Goal: Task Accomplishment & Management: Manage account settings

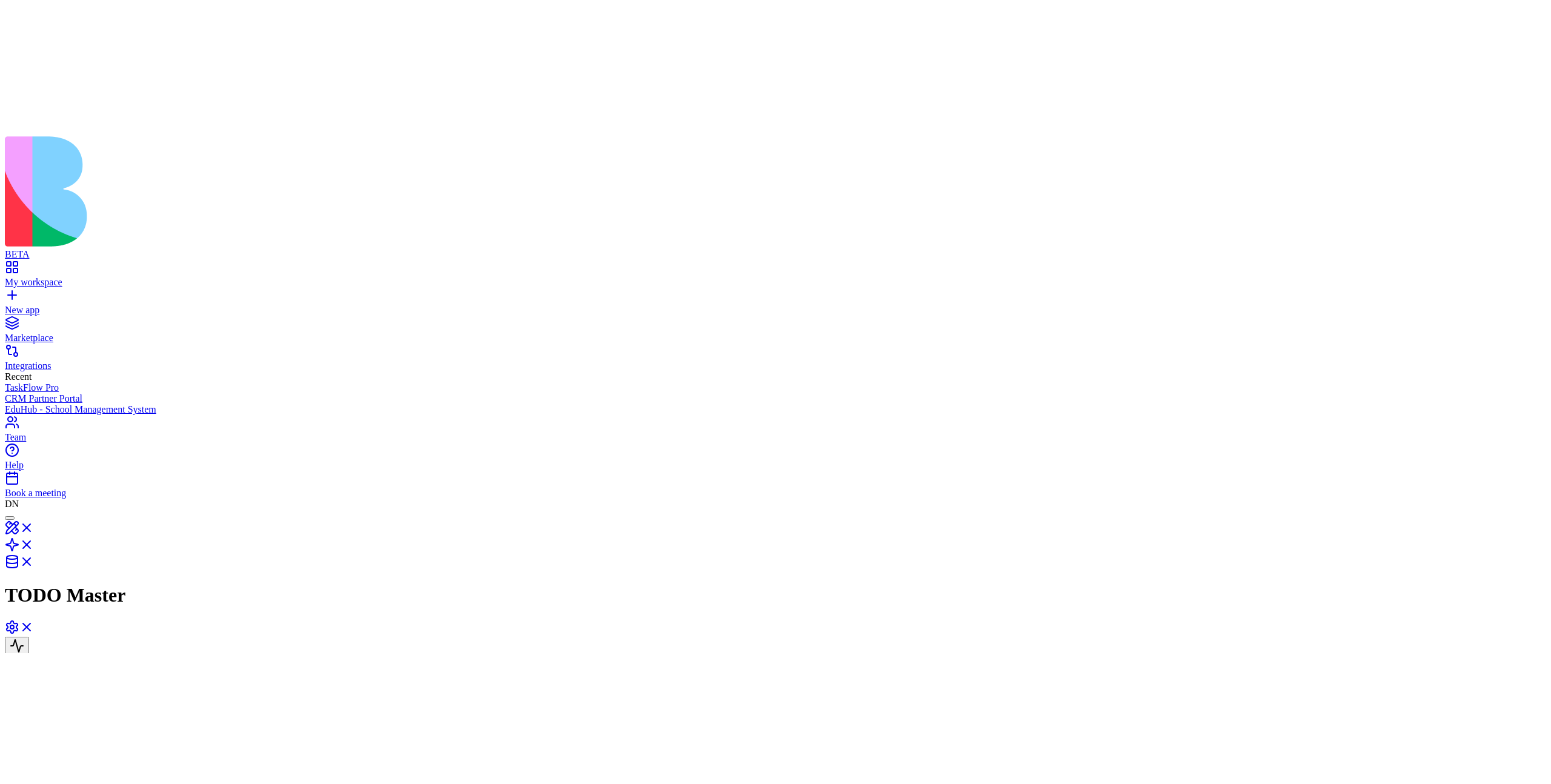
scroll to position [109, 0]
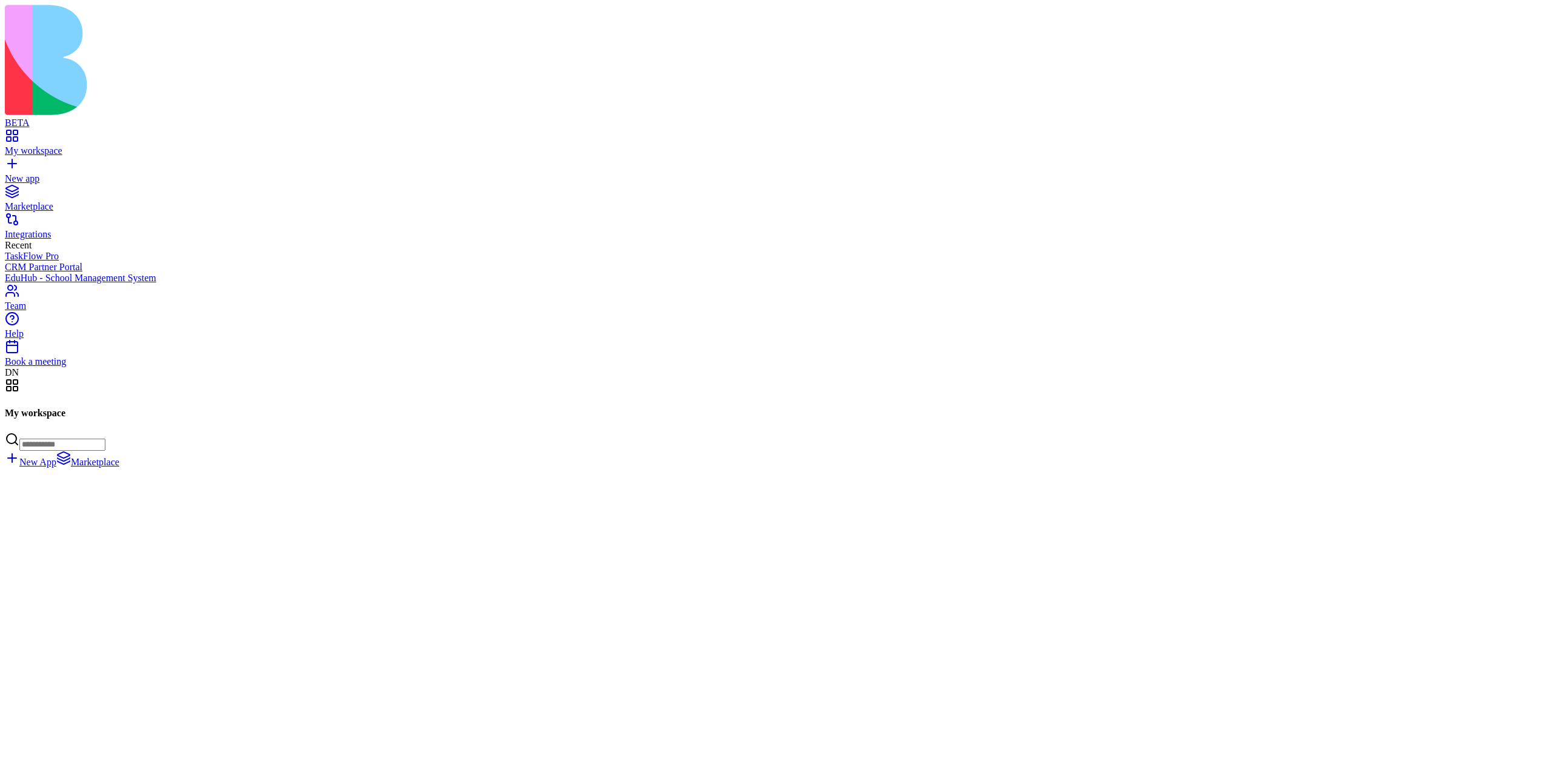
scroll to position [48270, 0]
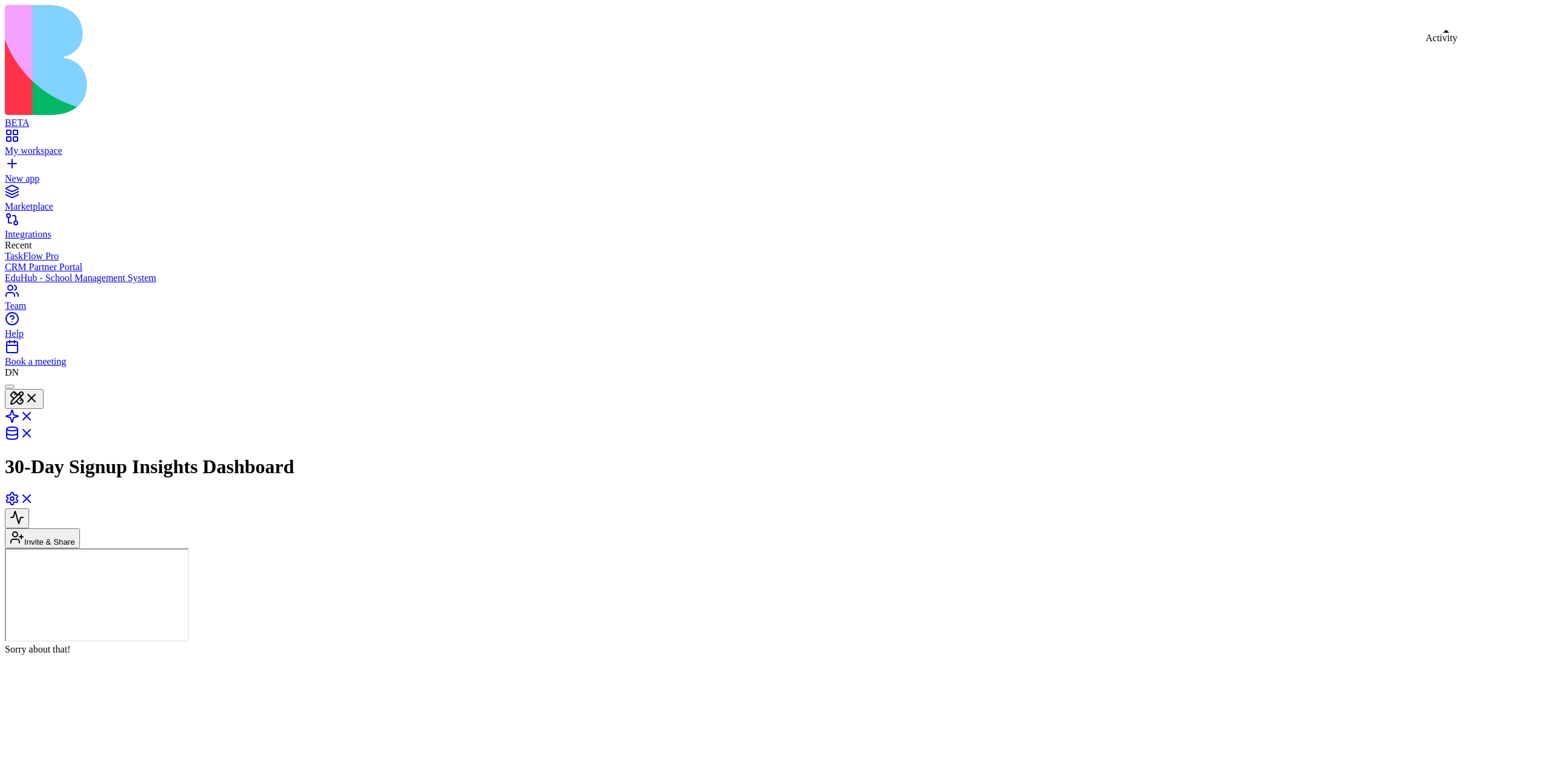
click at [29, 508] on button at bounding box center [17, 518] width 24 height 20
click at [34, 497] on link at bounding box center [20, 502] width 29 height 10
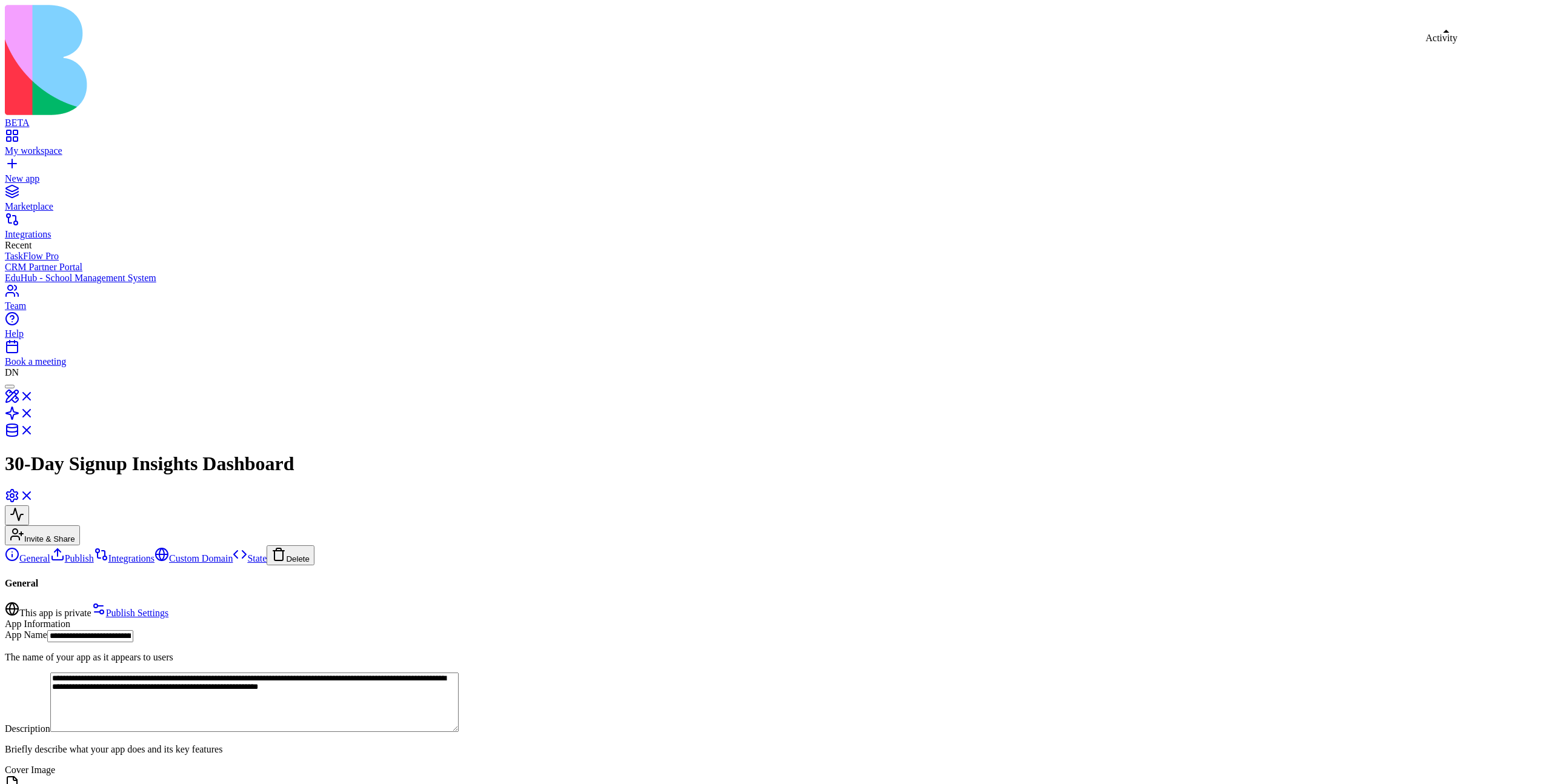
click at [29, 505] on button at bounding box center [17, 515] width 24 height 20
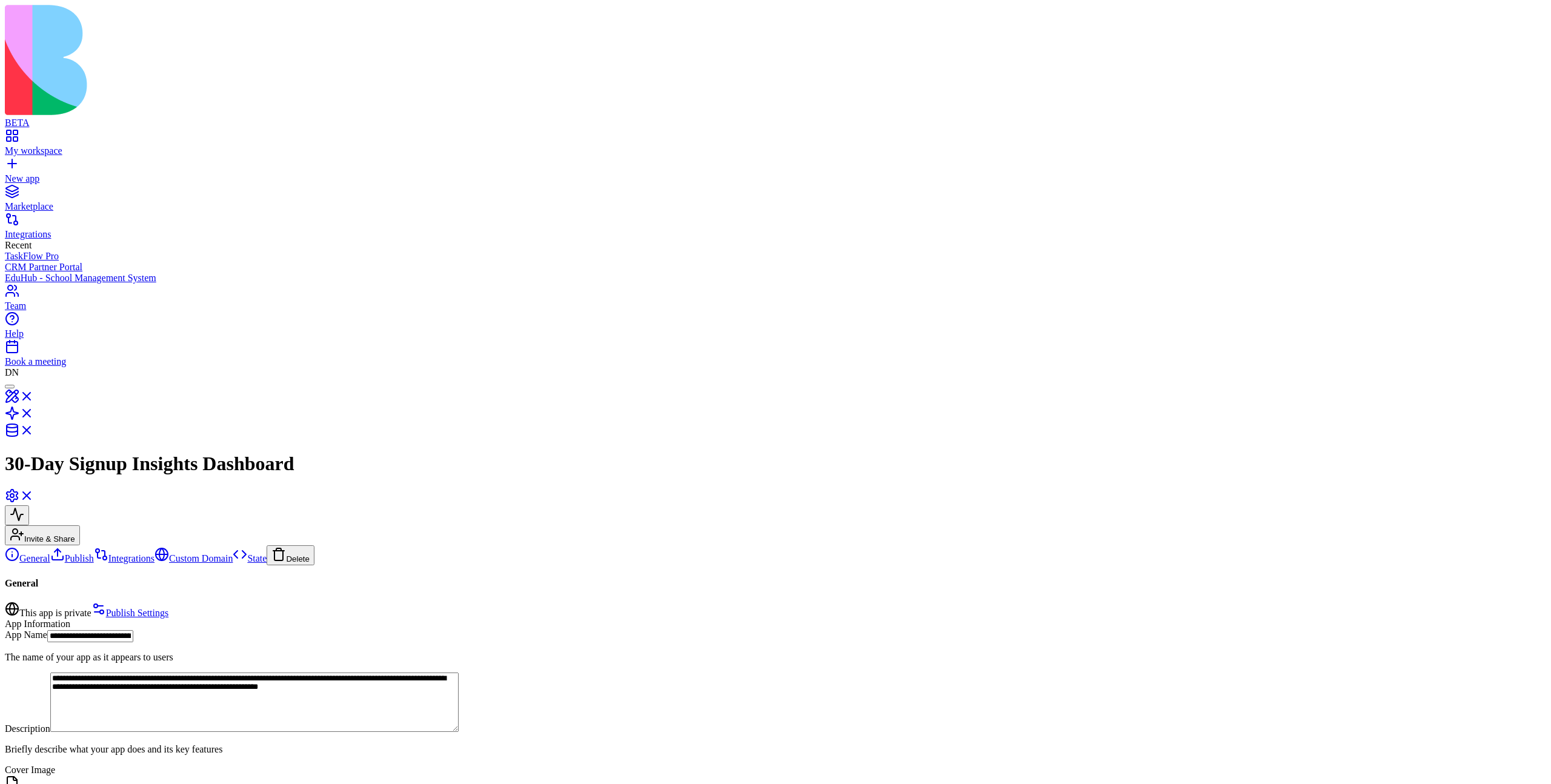
click at [29, 505] on button at bounding box center [17, 515] width 24 height 20
click at [65, 553] on link "Publish" at bounding box center [72, 558] width 44 height 10
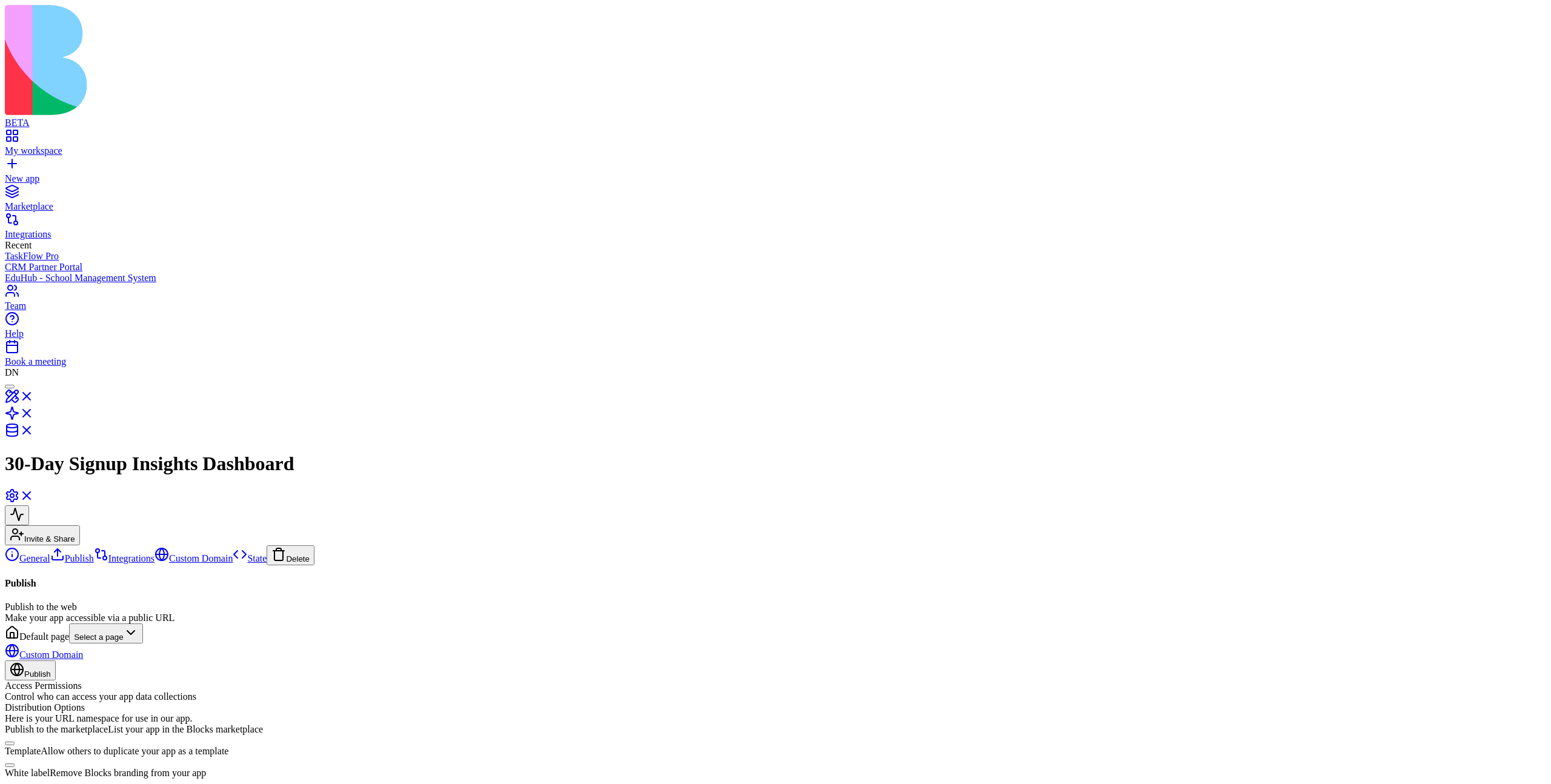
click at [94, 553] on link "Integrations" at bounding box center [124, 558] width 61 height 10
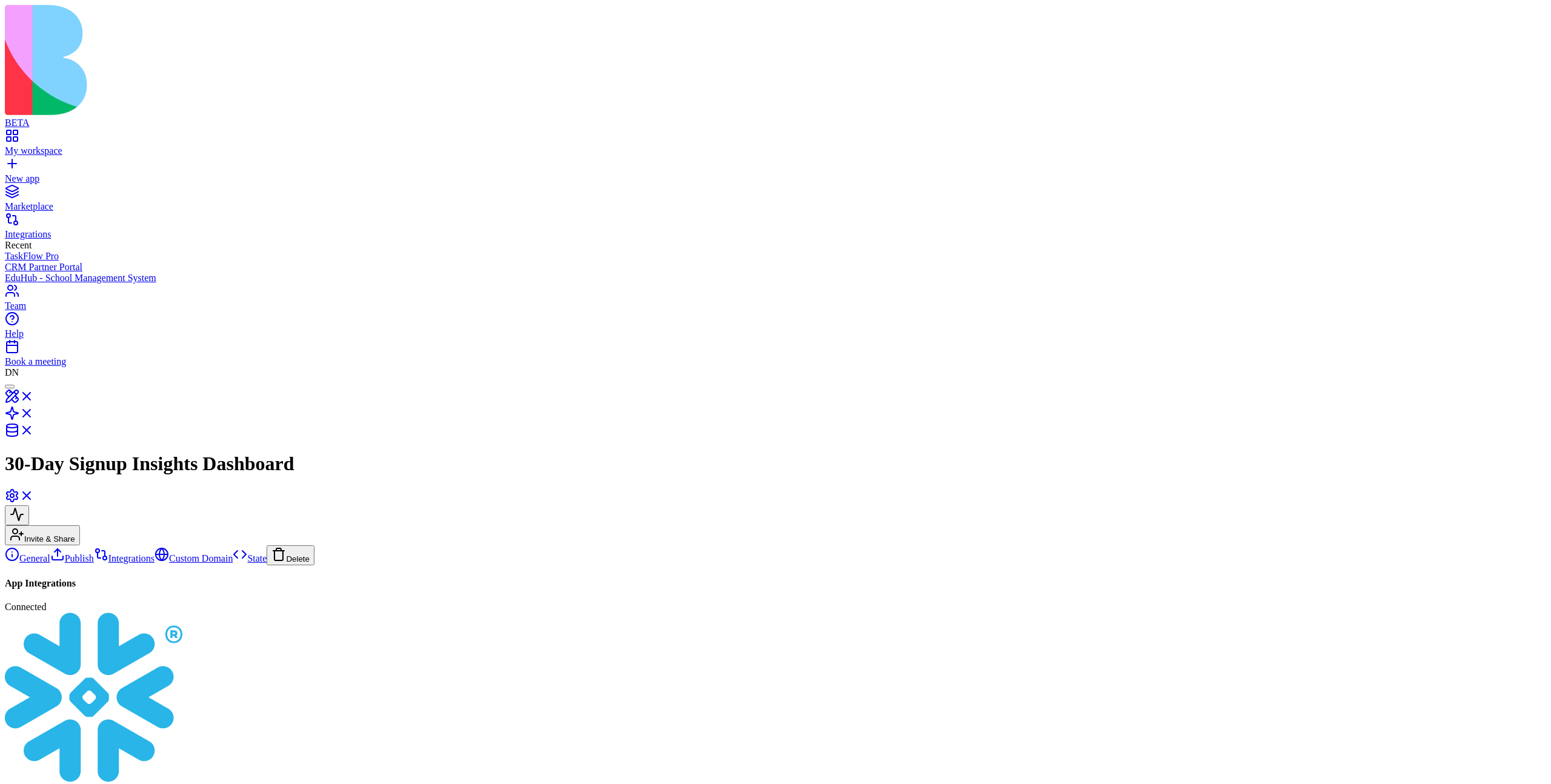
click at [155, 553] on link "Custom Domain" at bounding box center [193, 558] width 78 height 10
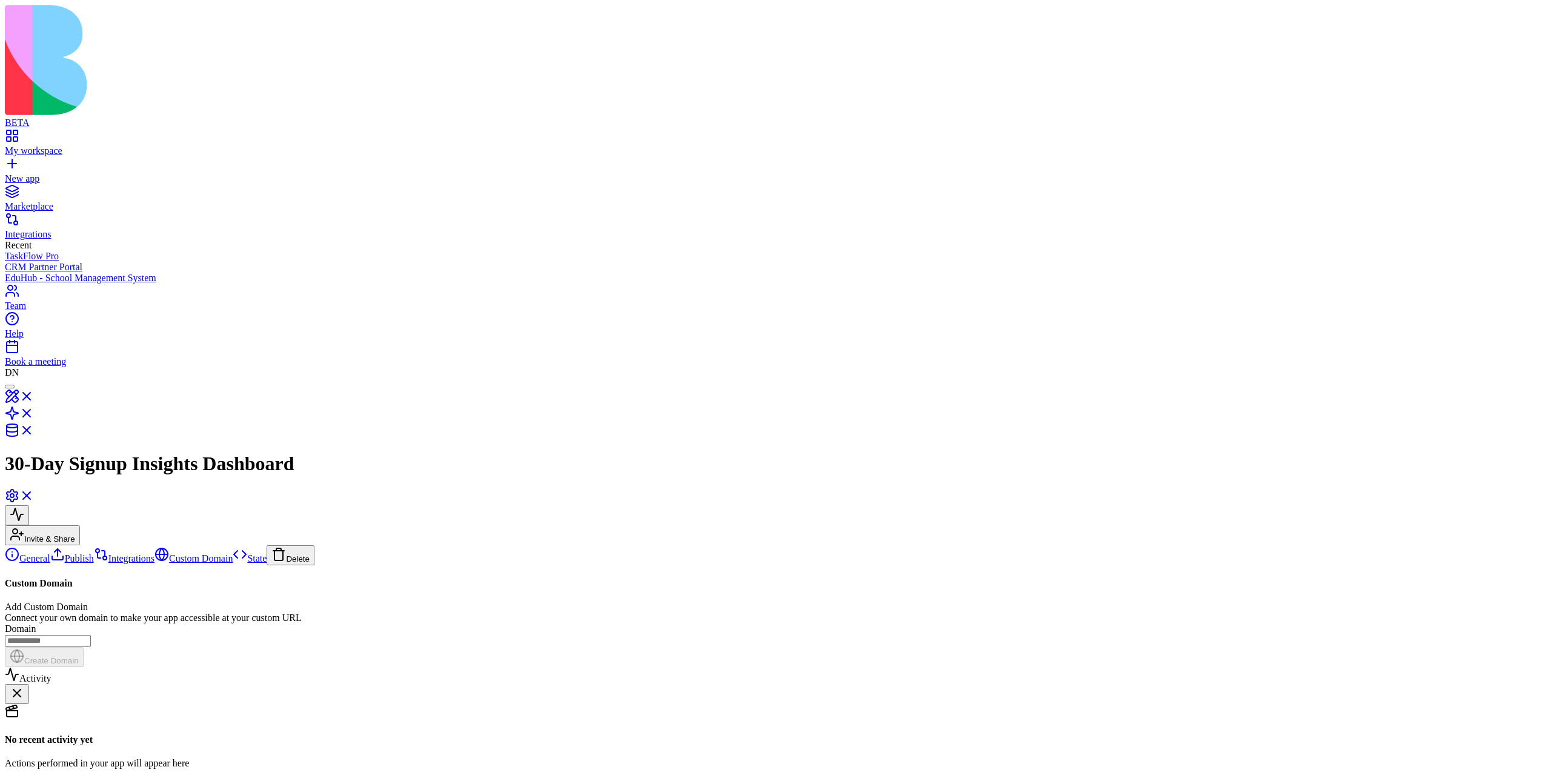
click at [232, 553] on link "State" at bounding box center [250, 558] width 34 height 10
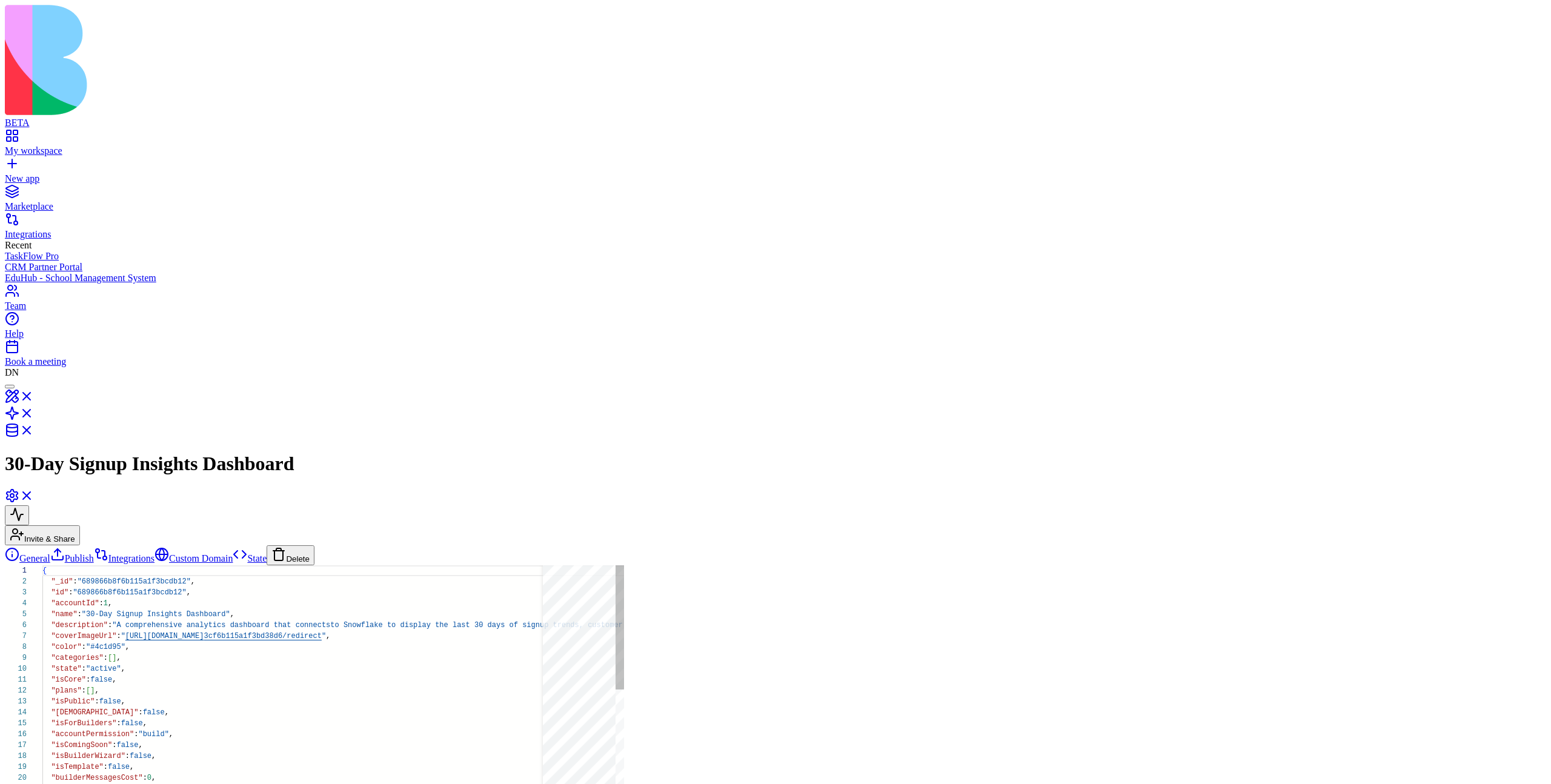
scroll to position [98, 0]
drag, startPoint x: 79, startPoint y: 206, endPoint x: 79, endPoint y: 163, distance: 43.0
click at [267, 545] on button "Delete" at bounding box center [291, 555] width 48 height 20
click at [155, 553] on link "Custom Domain" at bounding box center [193, 558] width 78 height 10
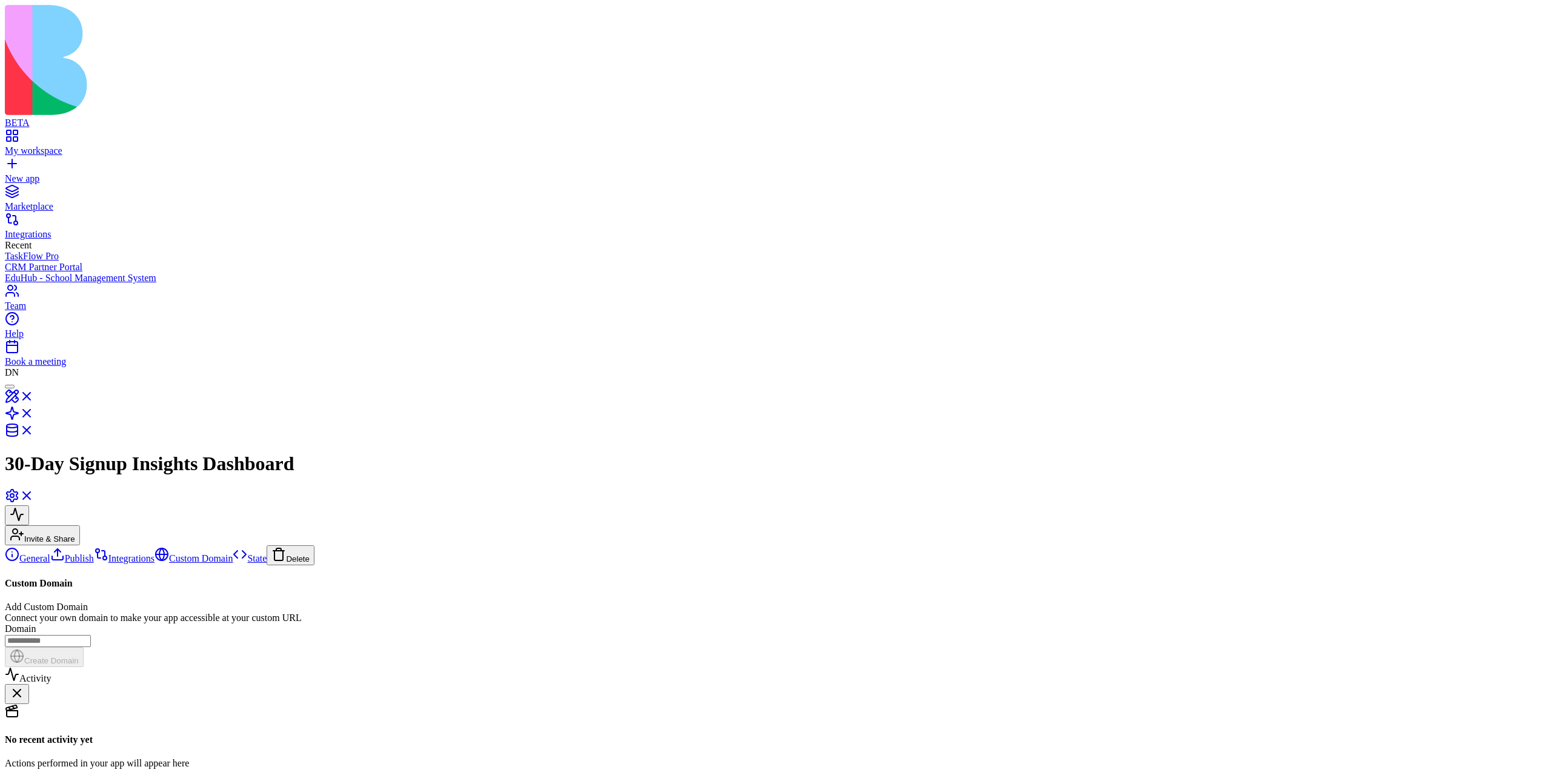
click at [94, 553] on link "Integrations" at bounding box center [124, 558] width 61 height 10
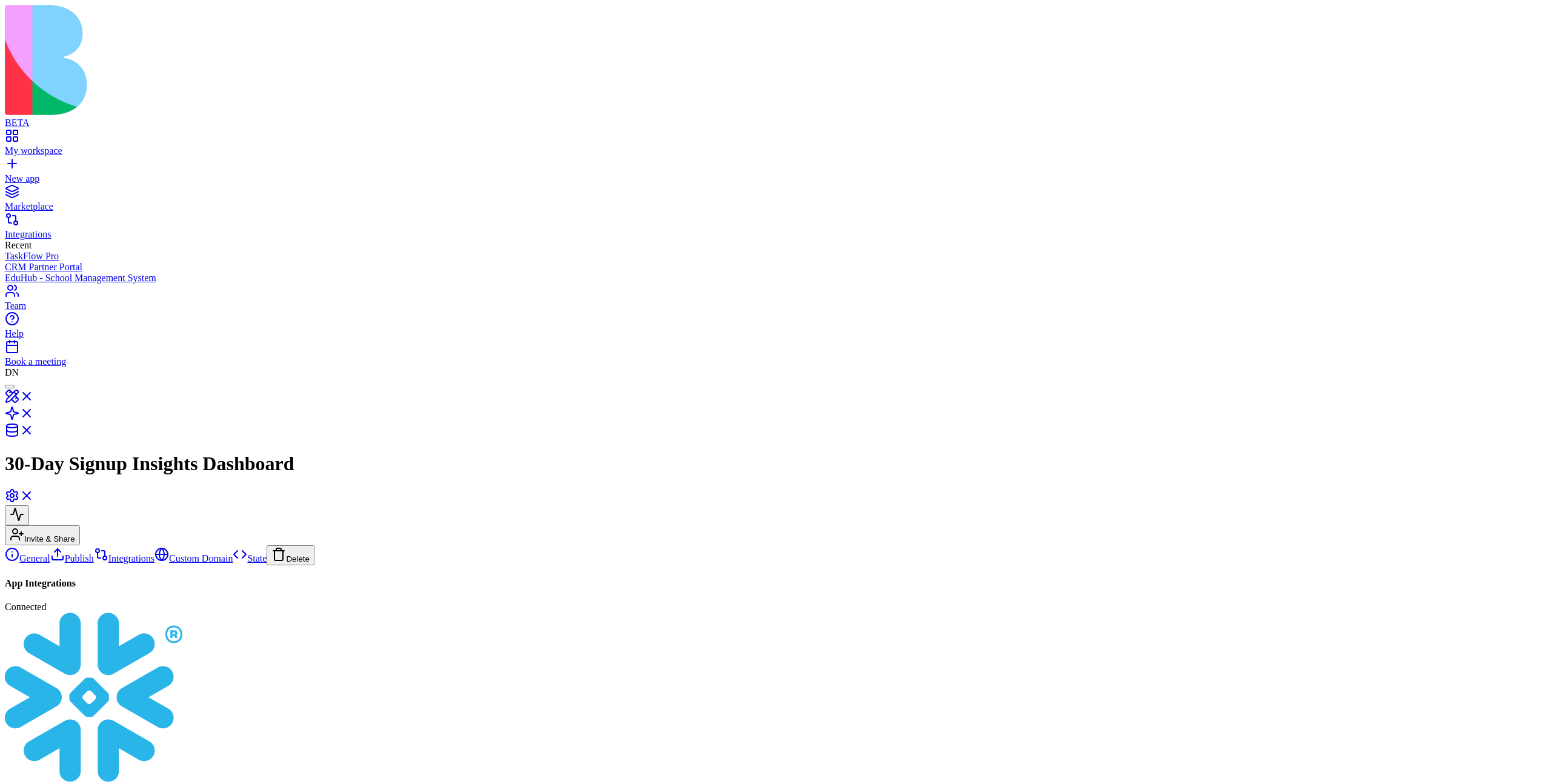
click at [75, 545] on div "General Publish Integrations Custom Domain State Delete" at bounding box center [775, 555] width 1541 height 20
click at [267, 545] on button "Delete" at bounding box center [291, 555] width 48 height 20
click at [50, 553] on link "General" at bounding box center [28, 558] width 46 height 10
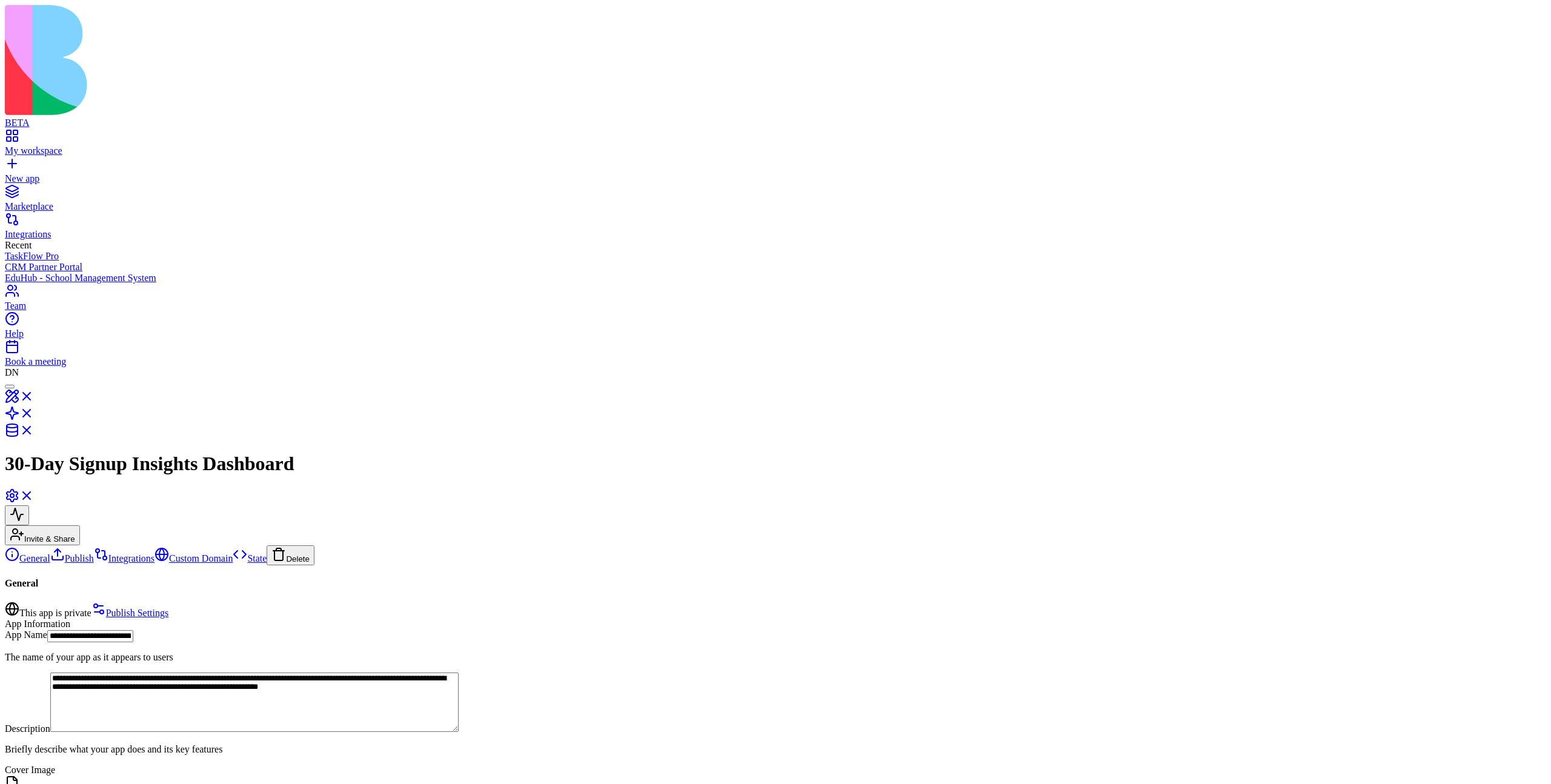
click at [71, 553] on link "Publish" at bounding box center [72, 558] width 44 height 10
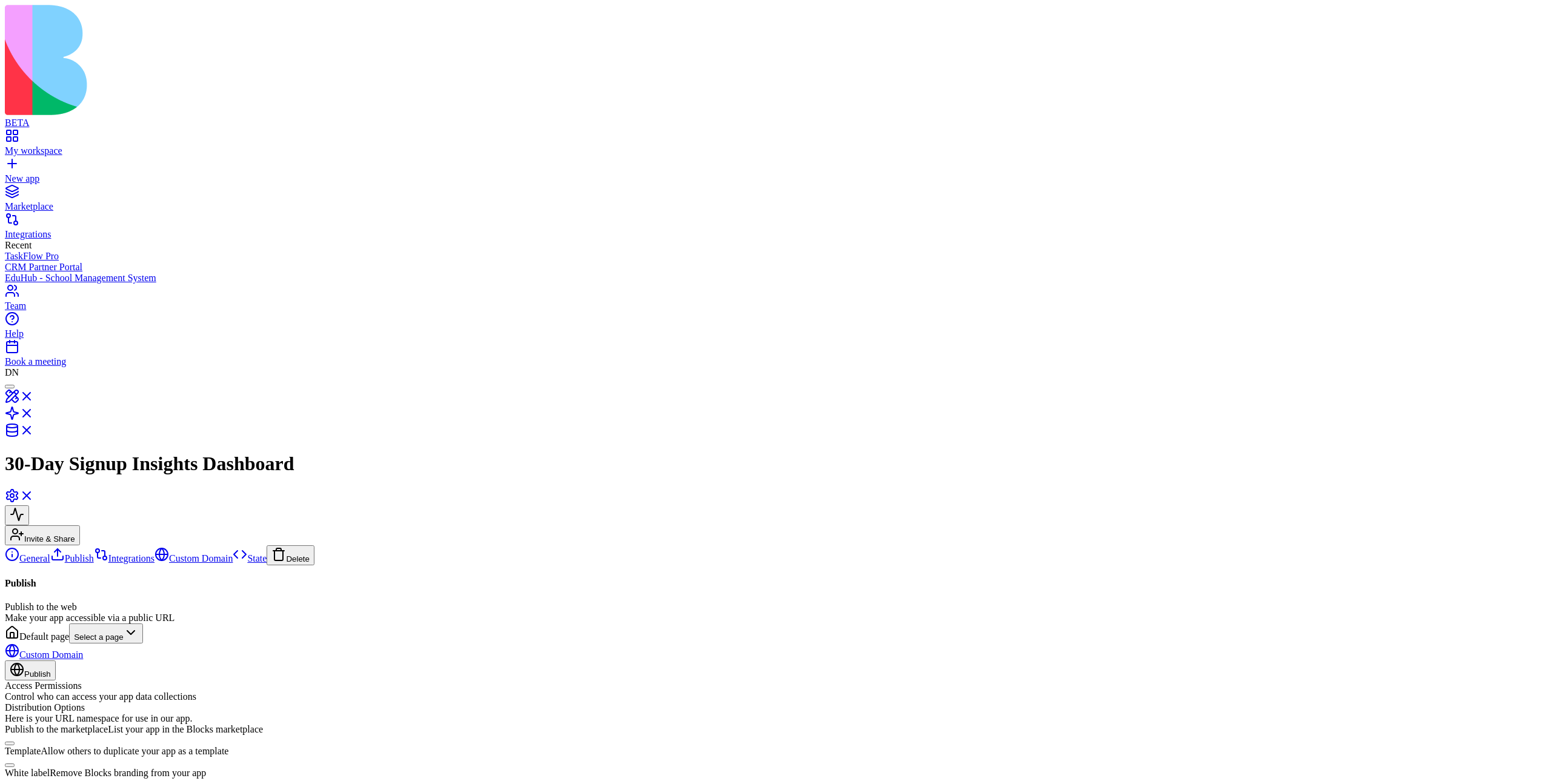
click at [94, 553] on link "Integrations" at bounding box center [124, 558] width 61 height 10
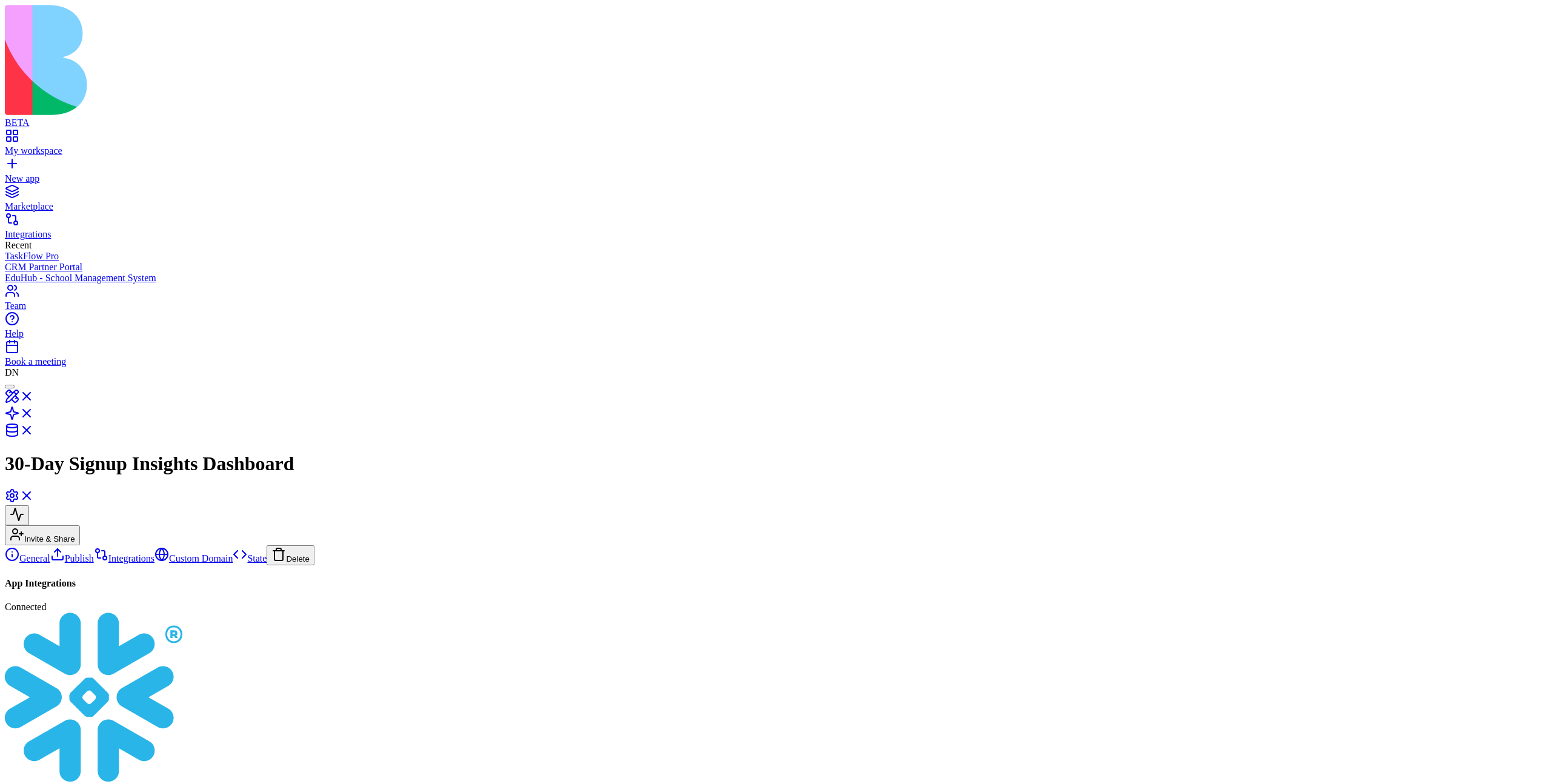
click at [155, 553] on link "Custom Domain" at bounding box center [193, 558] width 78 height 10
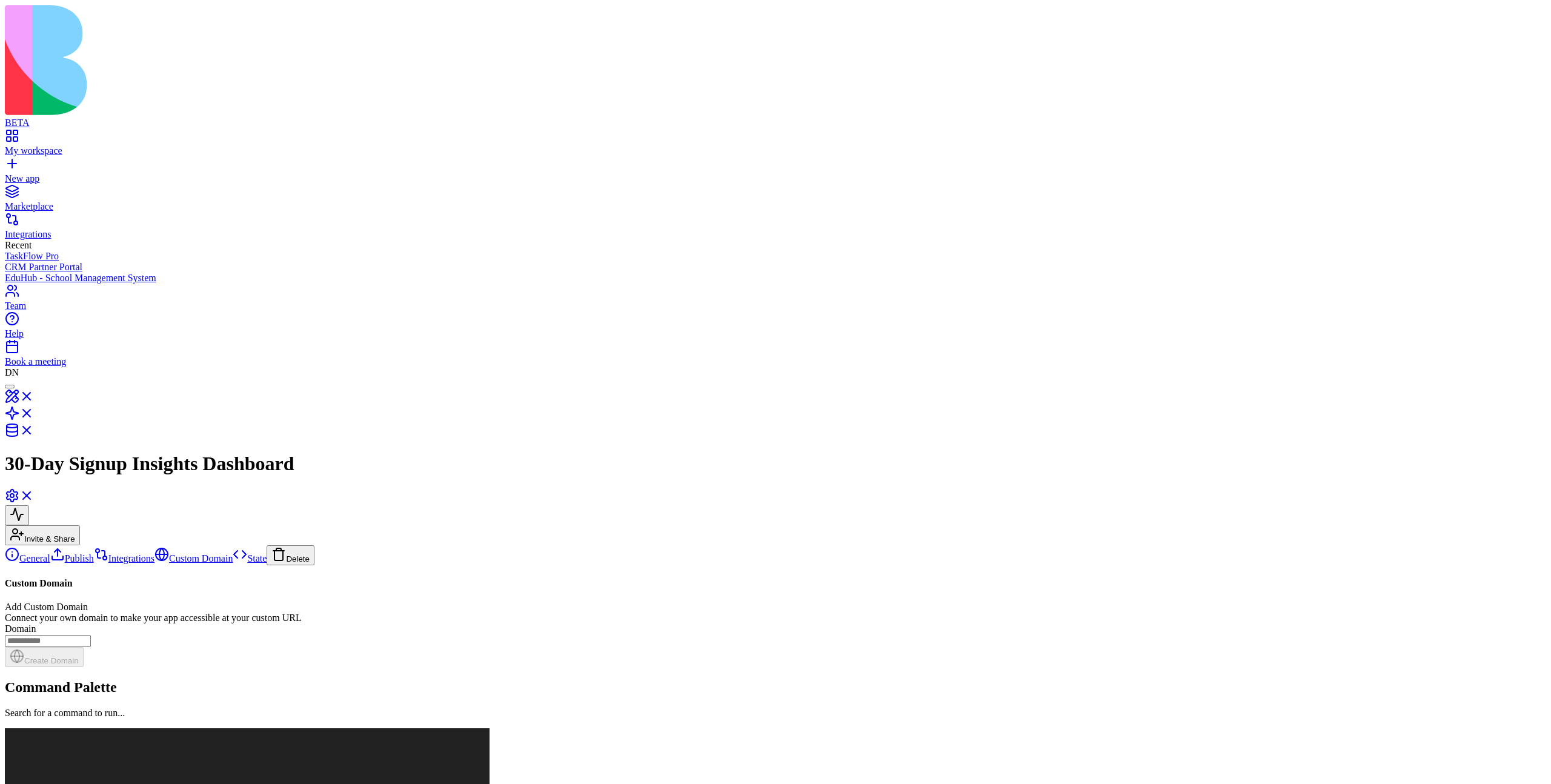
click at [232, 553] on link "State" at bounding box center [250, 558] width 34 height 10
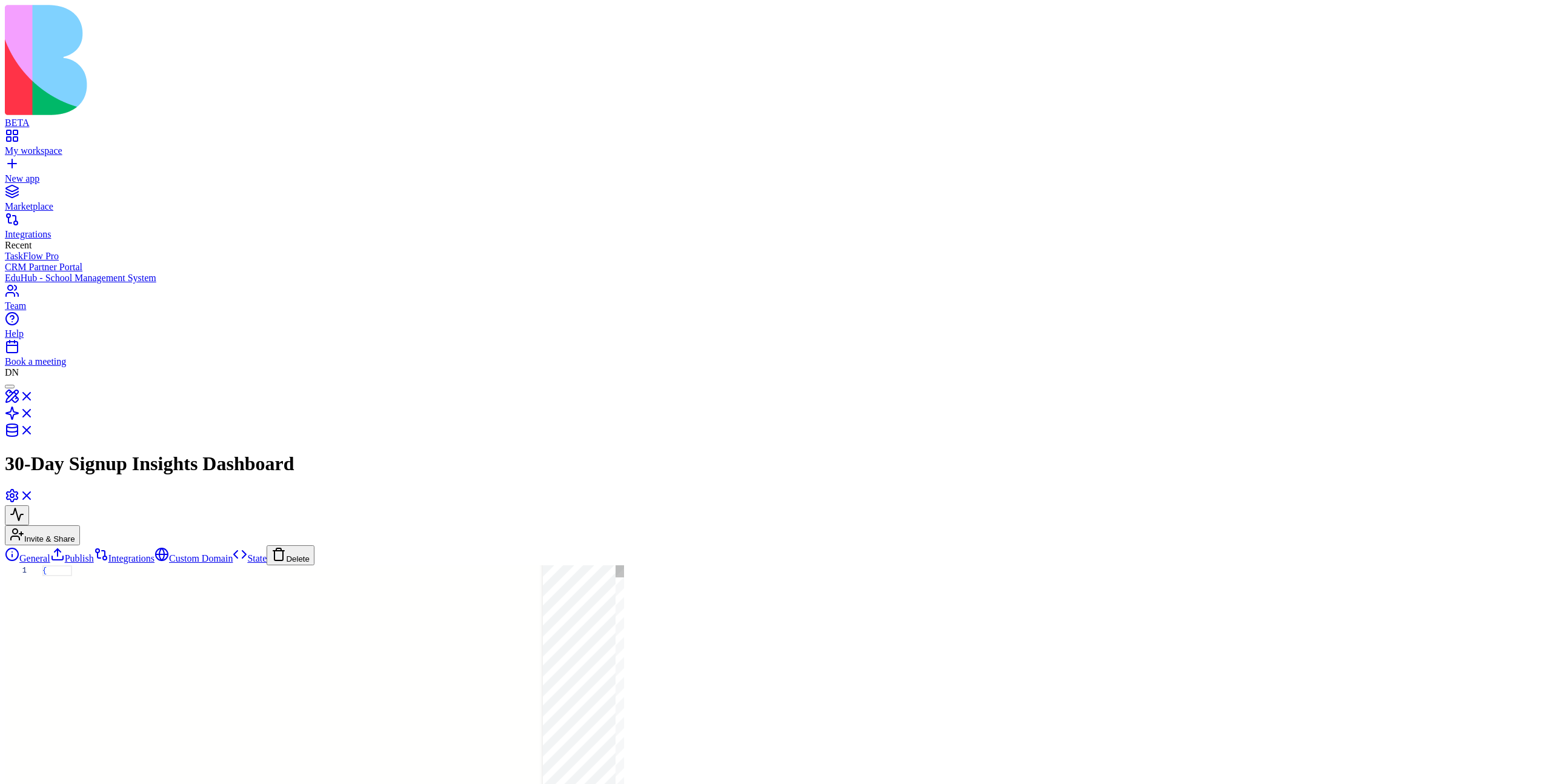
scroll to position [98, 0]
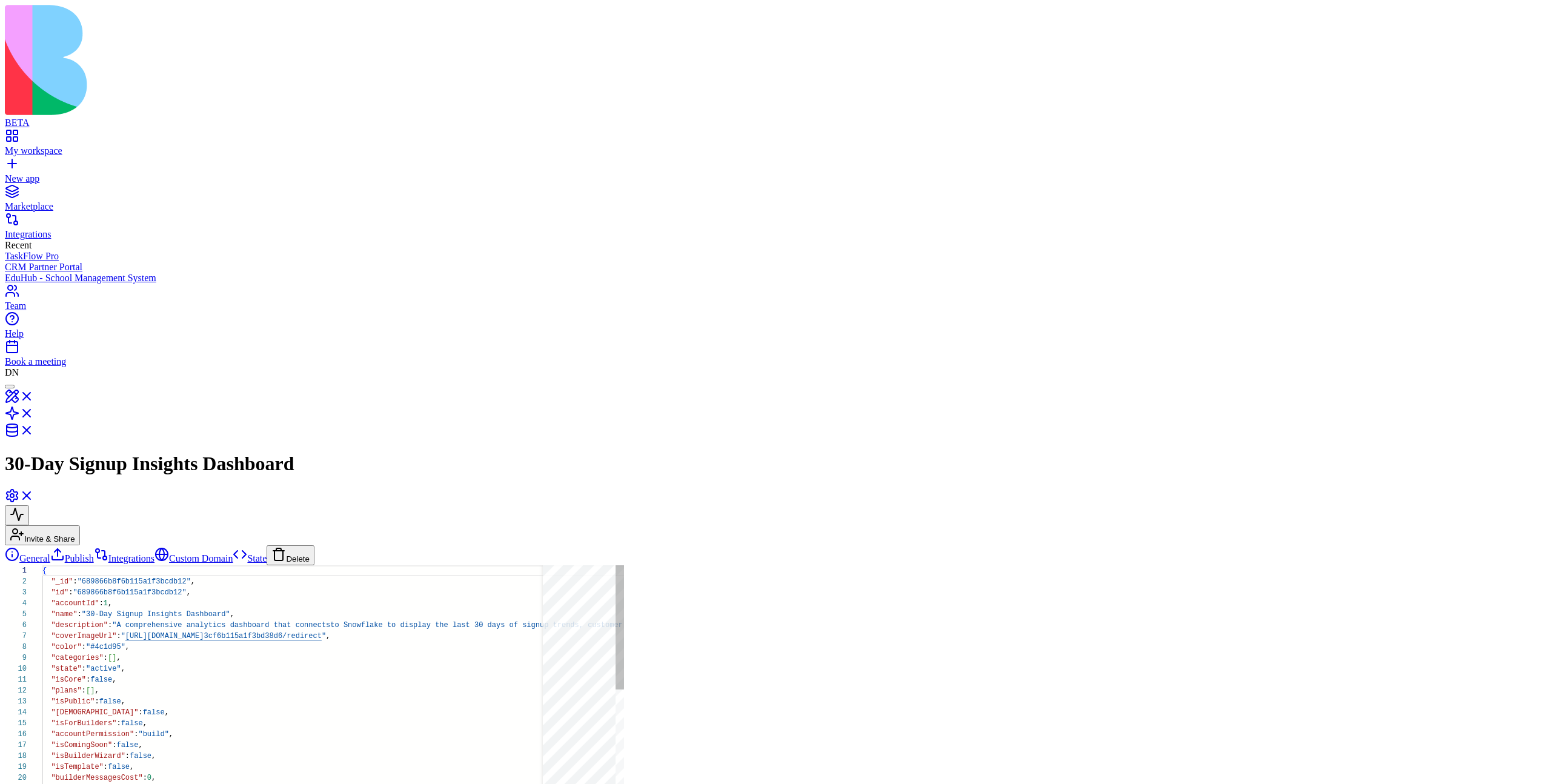
click at [267, 545] on button "Delete" at bounding box center [291, 555] width 48 height 20
click at [94, 553] on link "Integrations" at bounding box center [124, 558] width 61 height 10
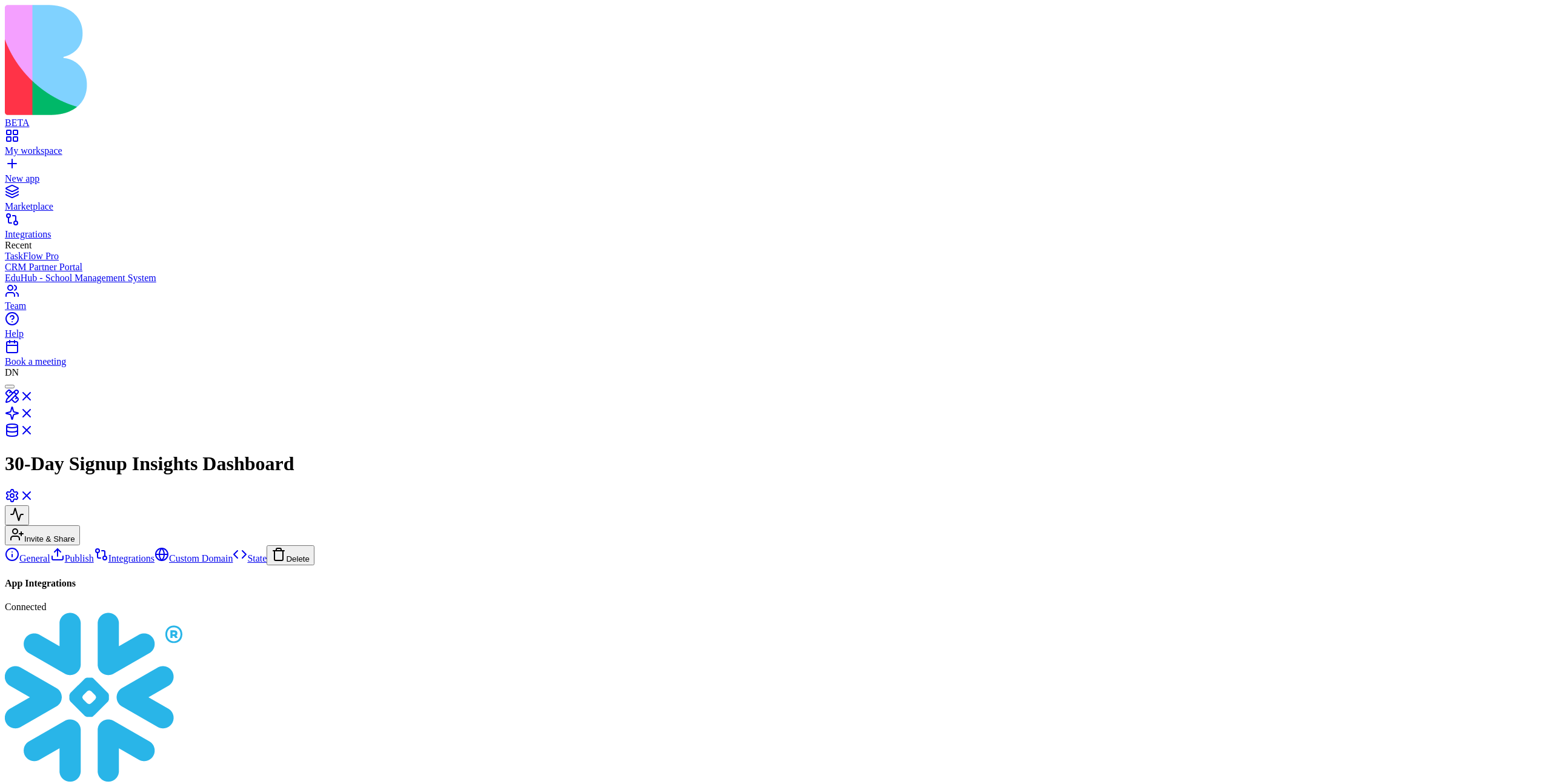
click at [155, 553] on link "Custom Domain" at bounding box center [193, 558] width 78 height 10
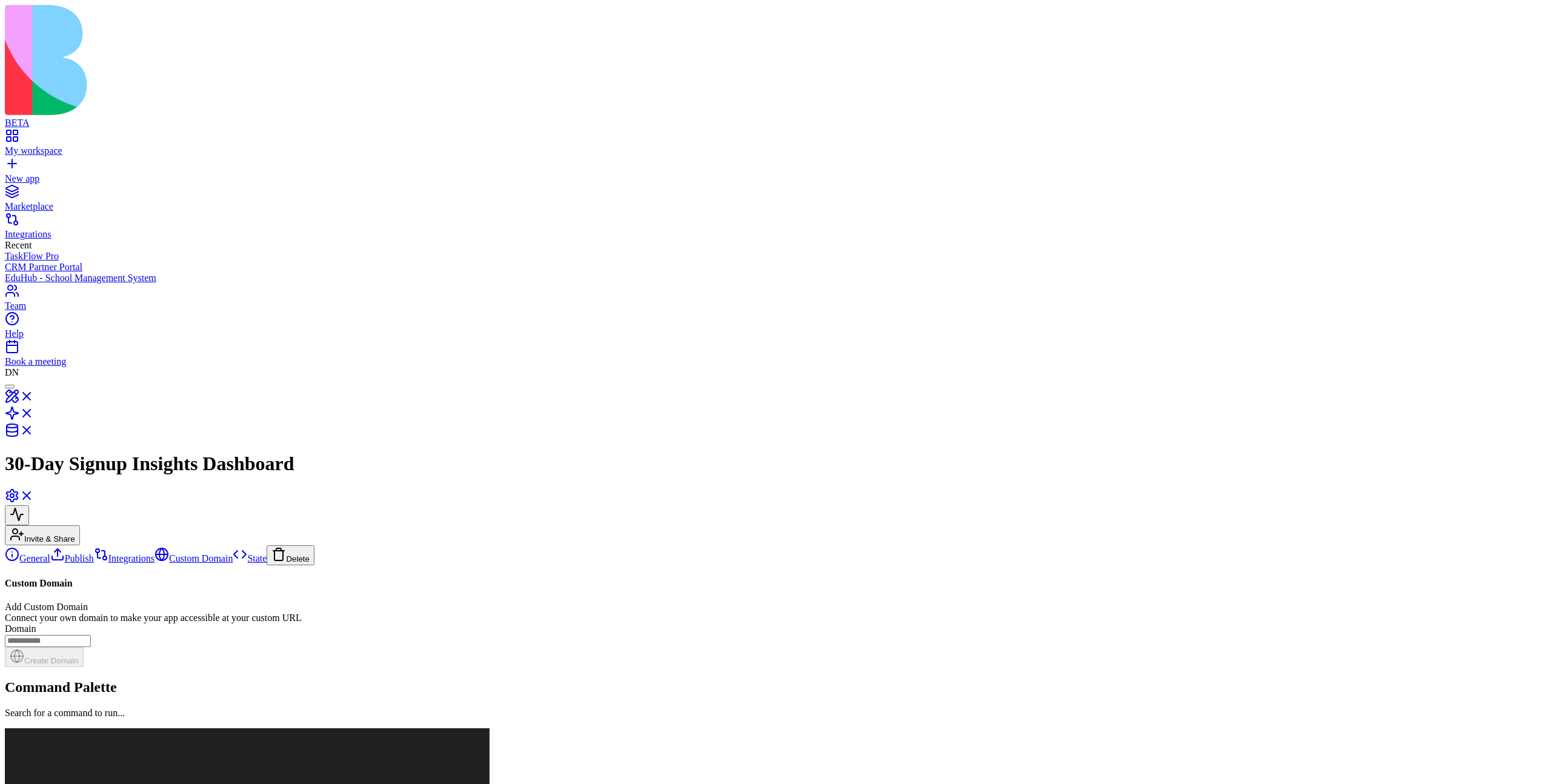
click at [267, 545] on button "Delete" at bounding box center [291, 555] width 48 height 20
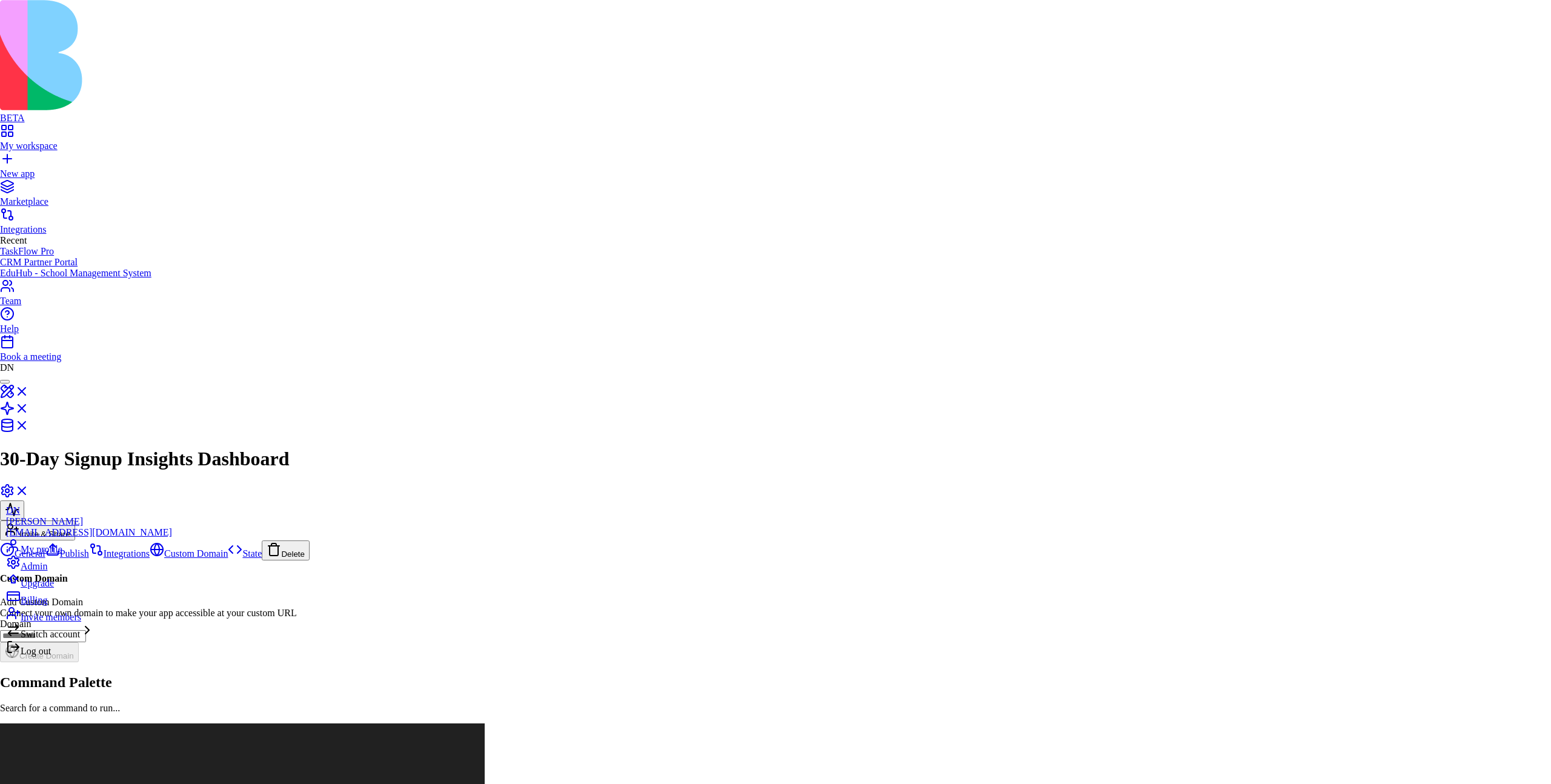
click at [18, 775] on html "BETA My workspace New app Marketplace Integrations Recent TaskFlow Pro CRM Part…" at bounding box center [775, 728] width 1551 height 1457
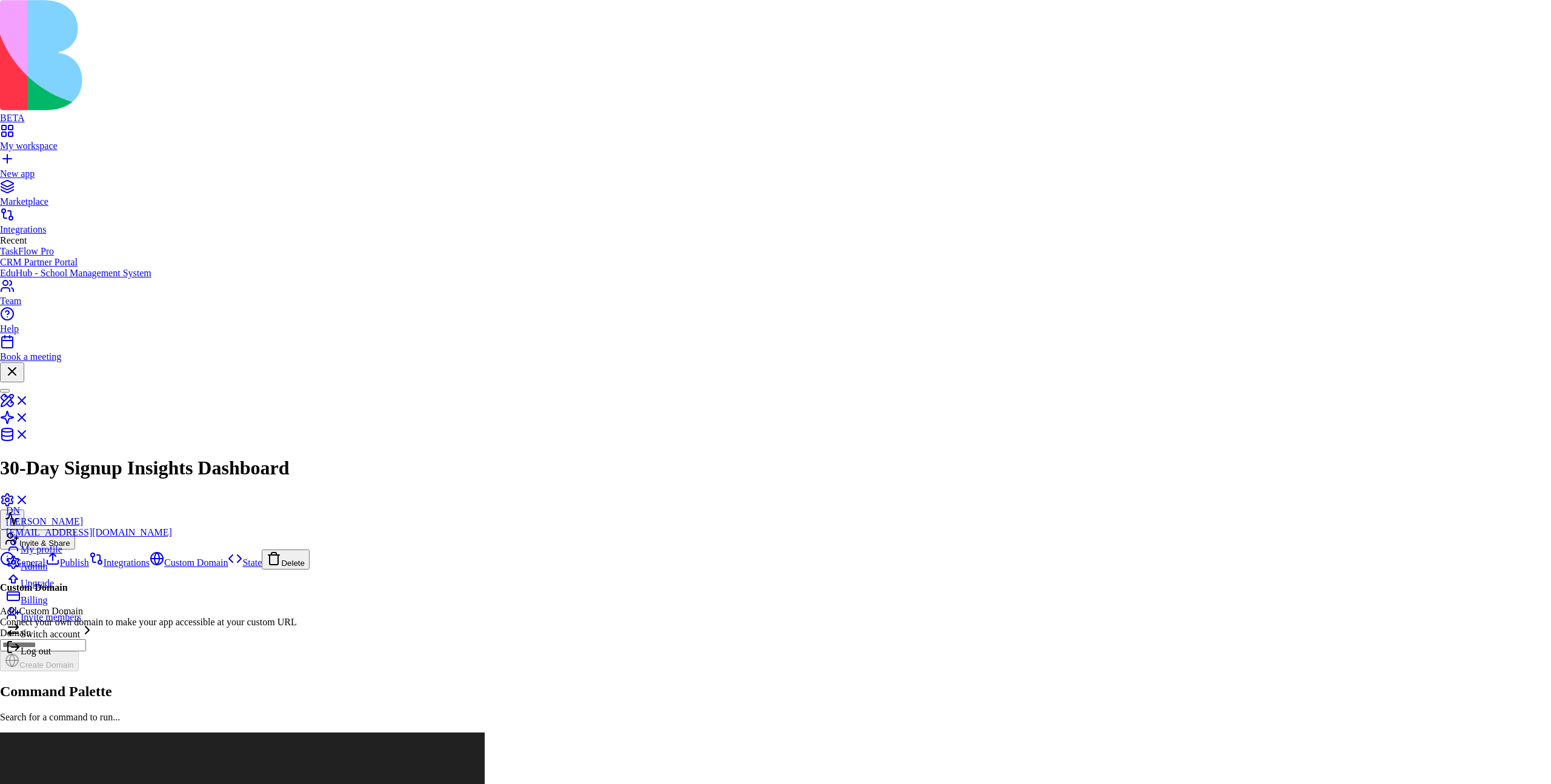
click at [18, 770] on html "BETA My workspace New app Marketplace Integrations Recent TaskFlow Pro CRM Part…" at bounding box center [775, 733] width 1551 height 1467
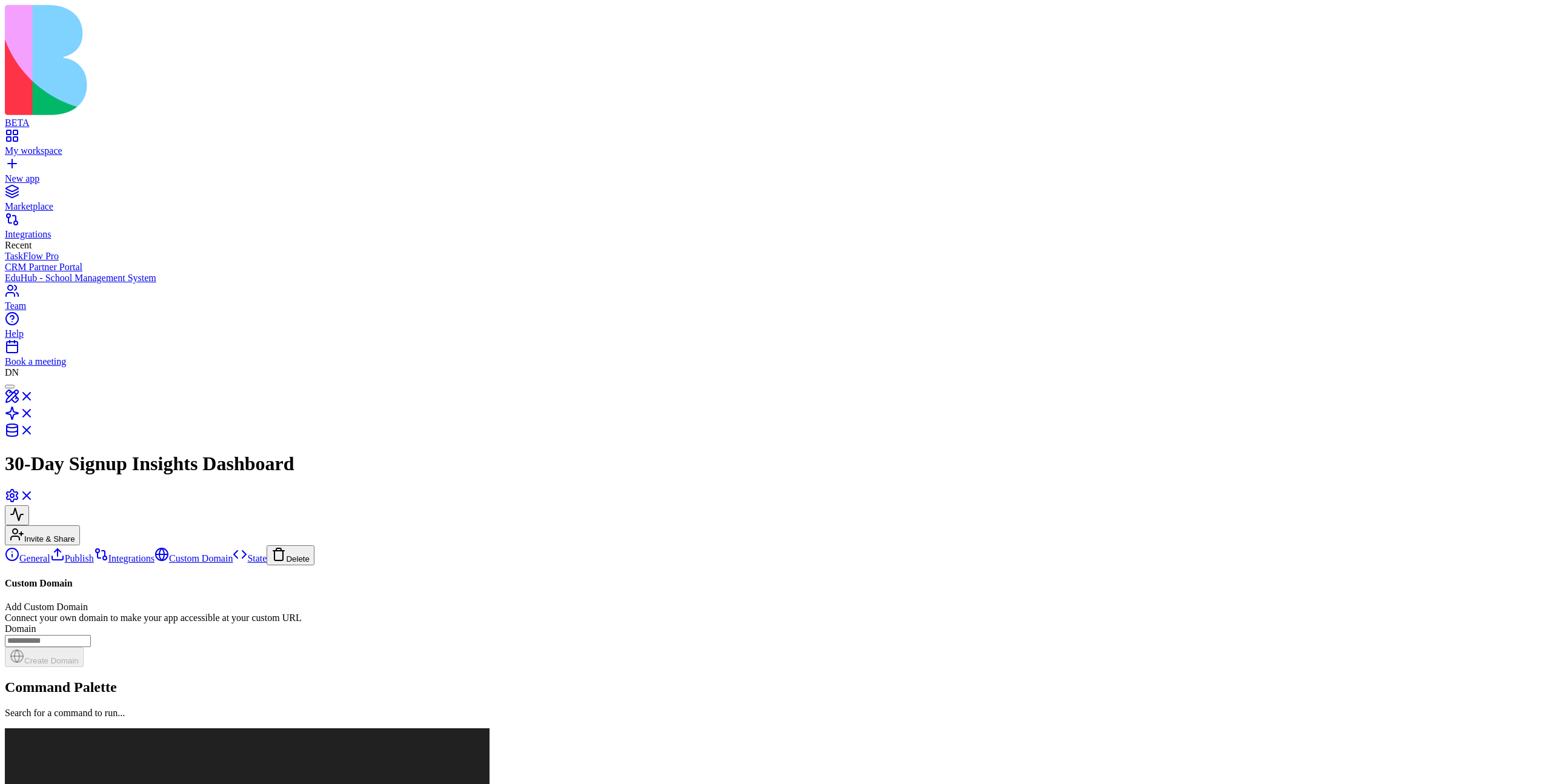
click at [267, 545] on button "Delete" at bounding box center [291, 555] width 48 height 20
click at [244, 578] on div "Custom Domain Add Custom Domain Connect your own domain to make your app access…" at bounding box center [775, 622] width 1541 height 89
click at [267, 545] on button "Delete" at bounding box center [291, 555] width 48 height 20
click at [232, 553] on link "State" at bounding box center [250, 558] width 34 height 10
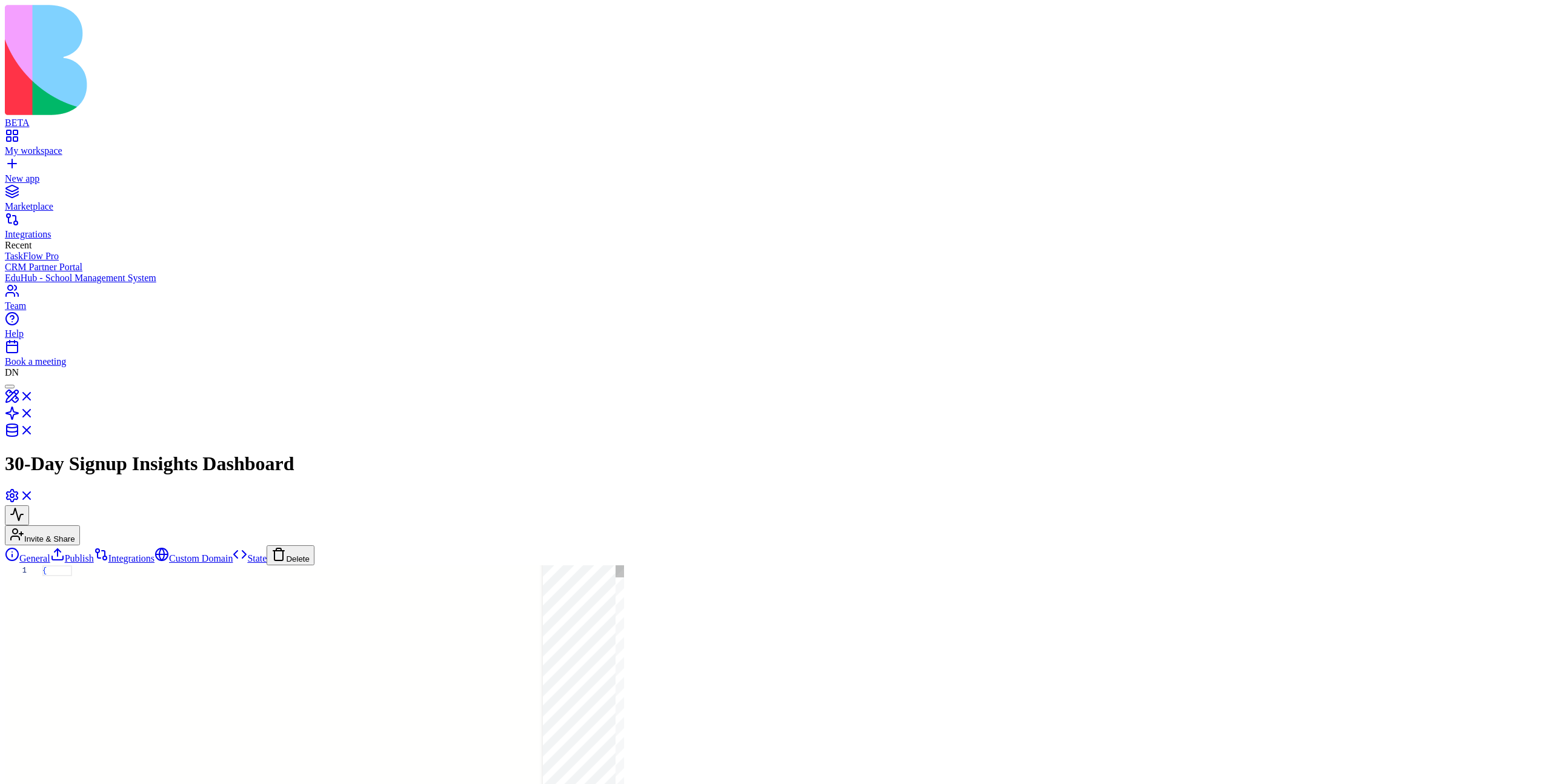
scroll to position [98, 0]
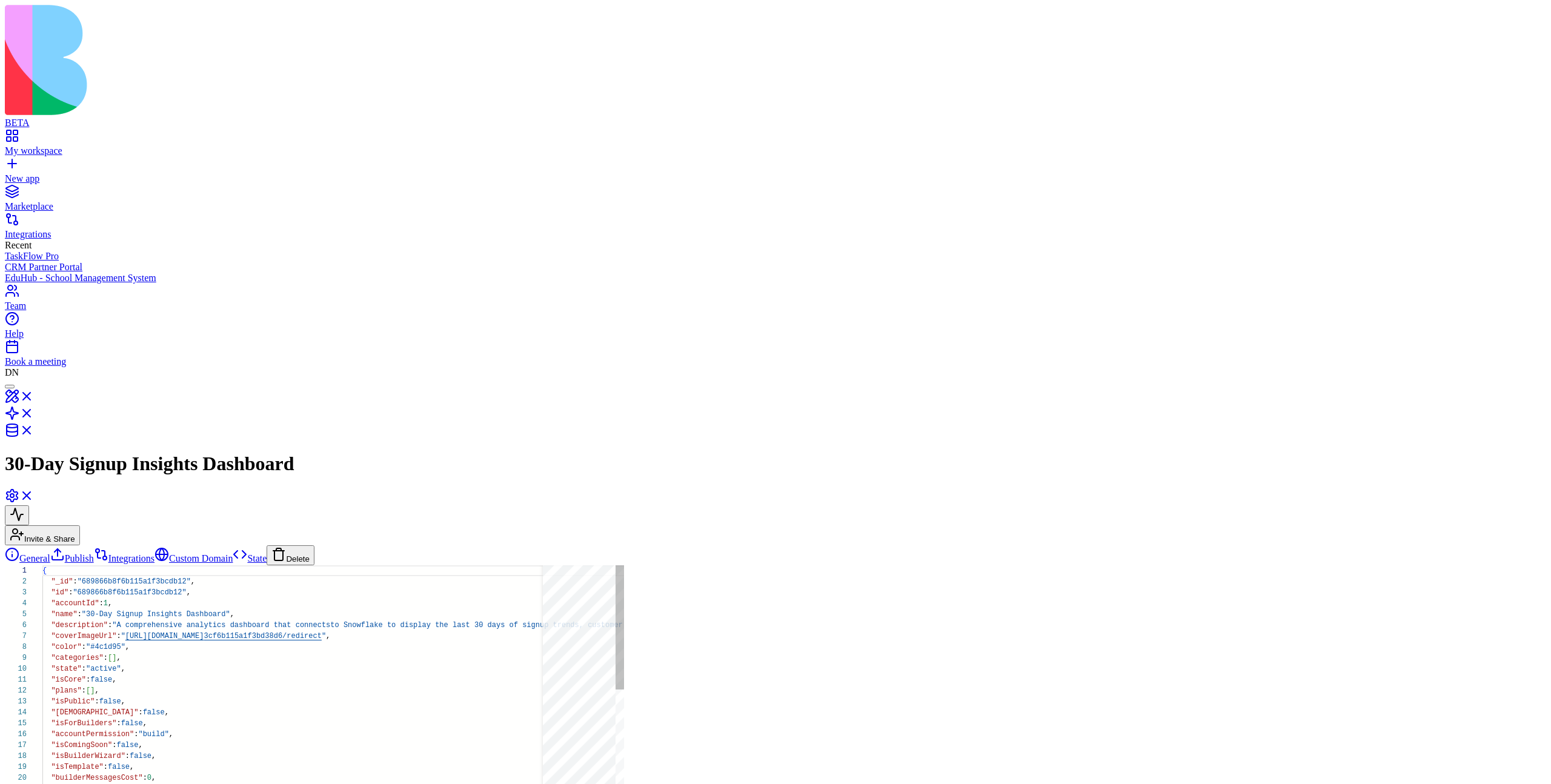
click at [267, 545] on button "Delete" at bounding box center [291, 555] width 48 height 20
click at [155, 553] on link "Custom Domain" at bounding box center [193, 558] width 78 height 10
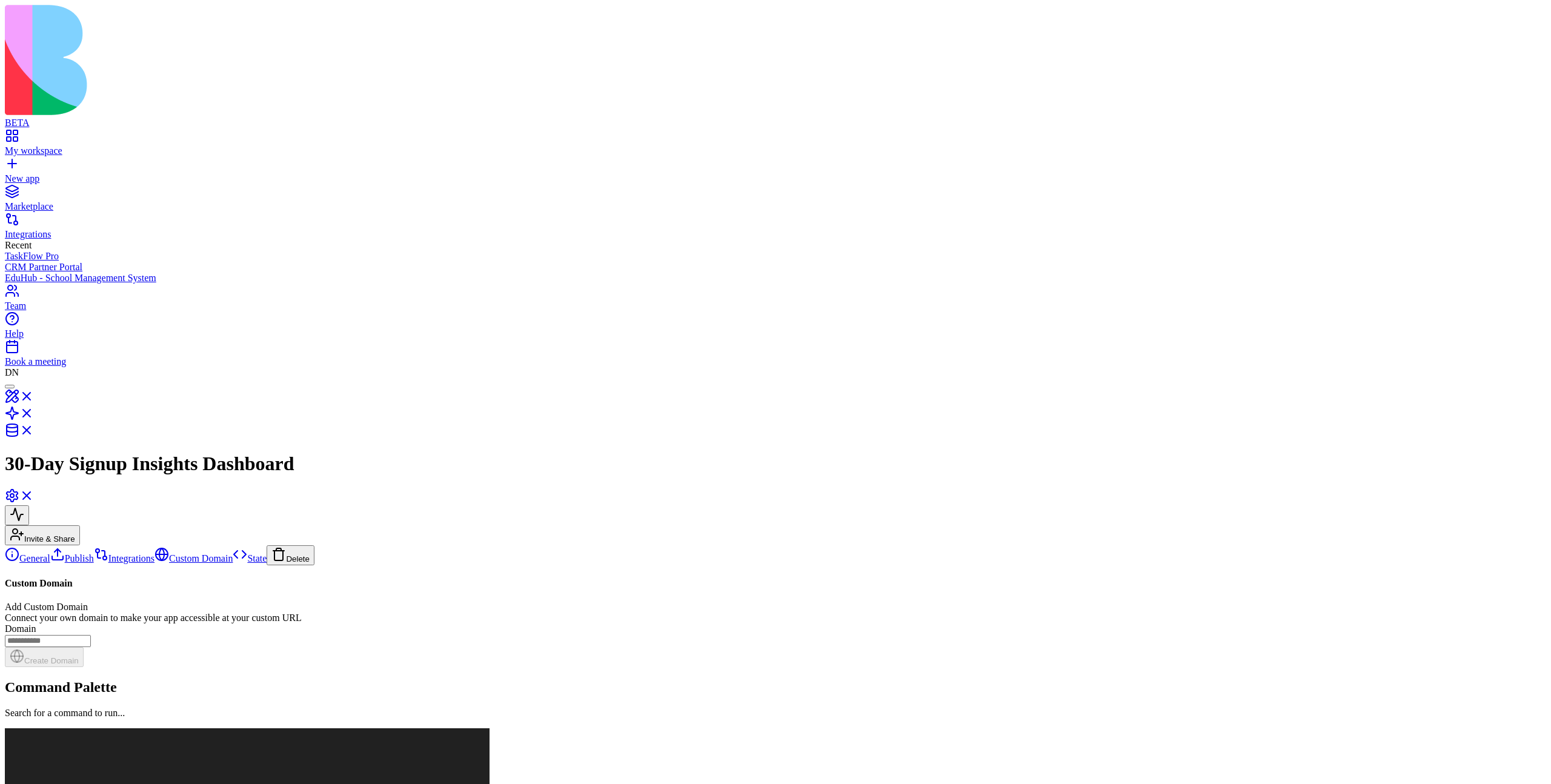
click at [267, 545] on button "Delete" at bounding box center [291, 555] width 48 height 20
click at [232, 553] on link "State" at bounding box center [250, 558] width 34 height 10
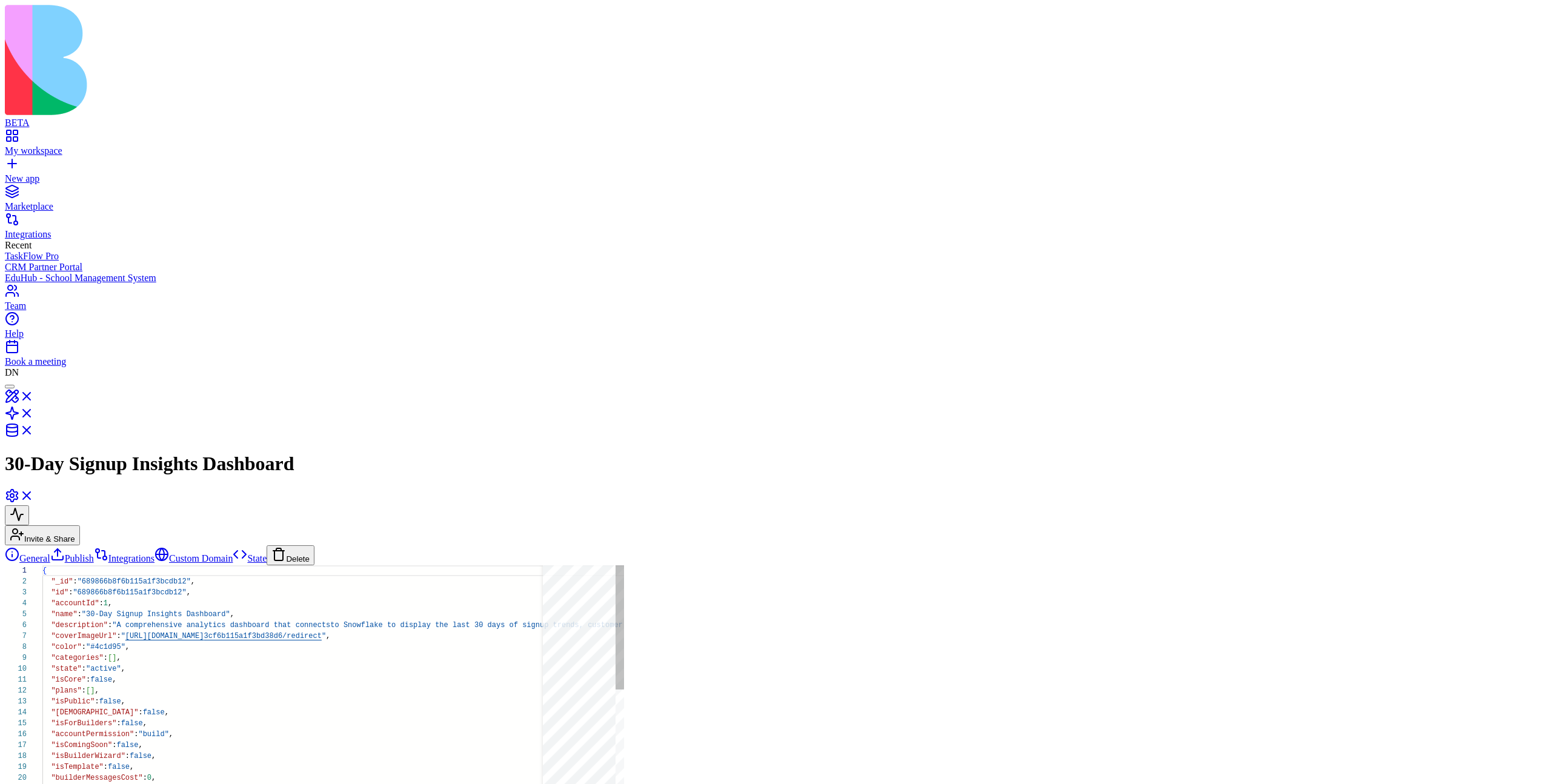
scroll to position [98, 0]
click at [267, 545] on button "Delete" at bounding box center [291, 555] width 48 height 20
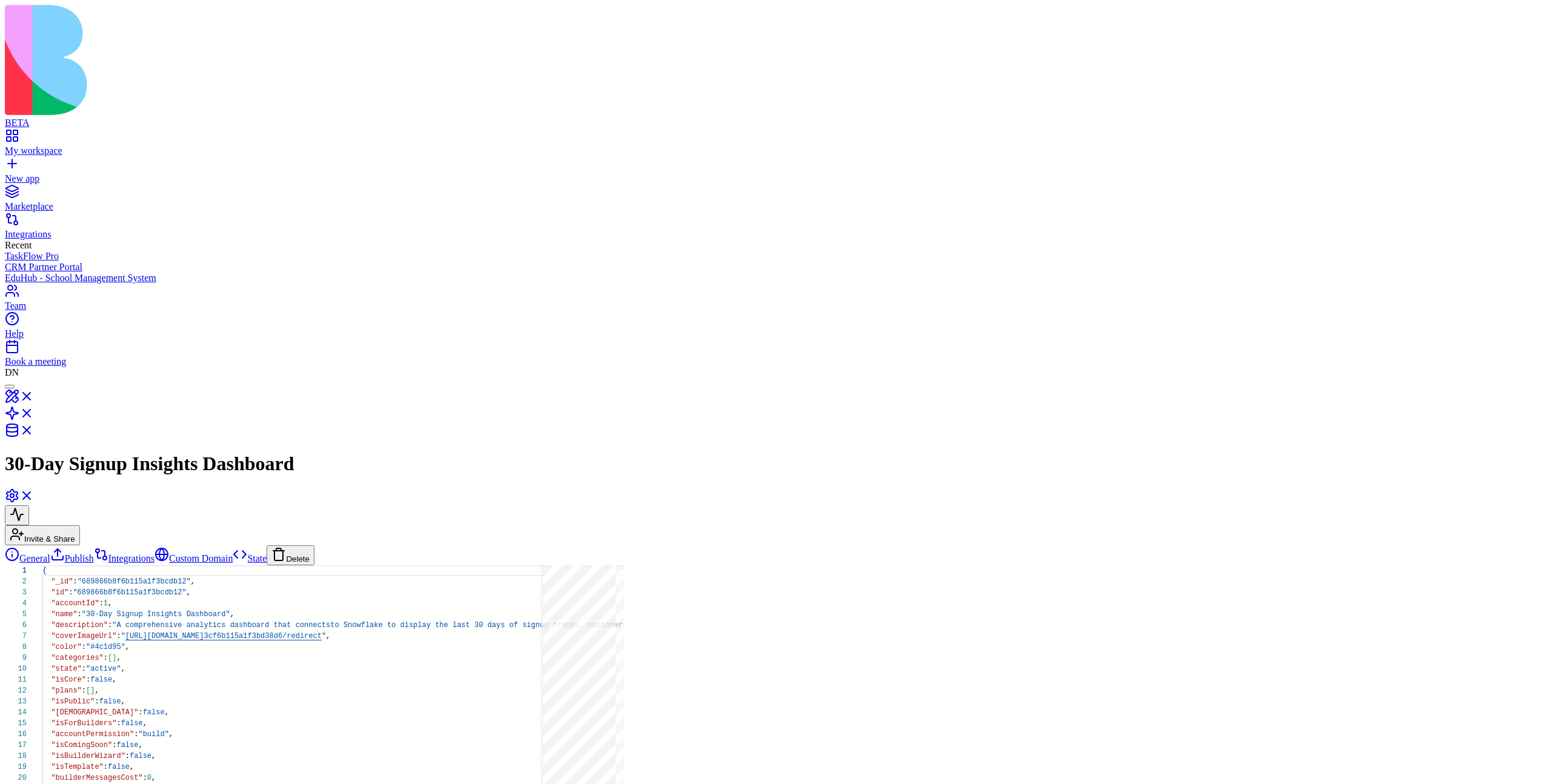
click at [267, 545] on button "Delete" at bounding box center [291, 555] width 48 height 20
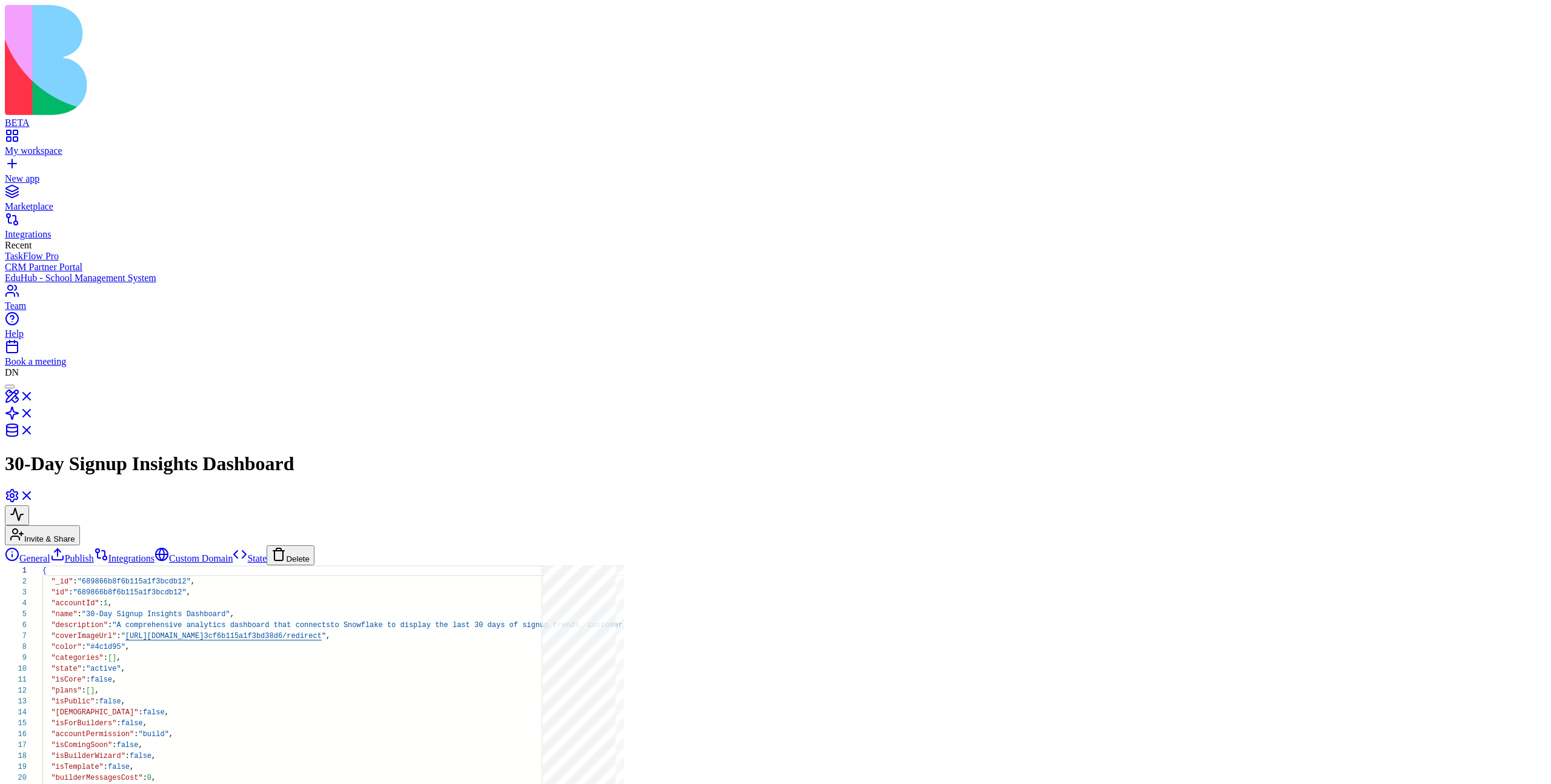
click at [267, 545] on button "Delete" at bounding box center [291, 555] width 48 height 20
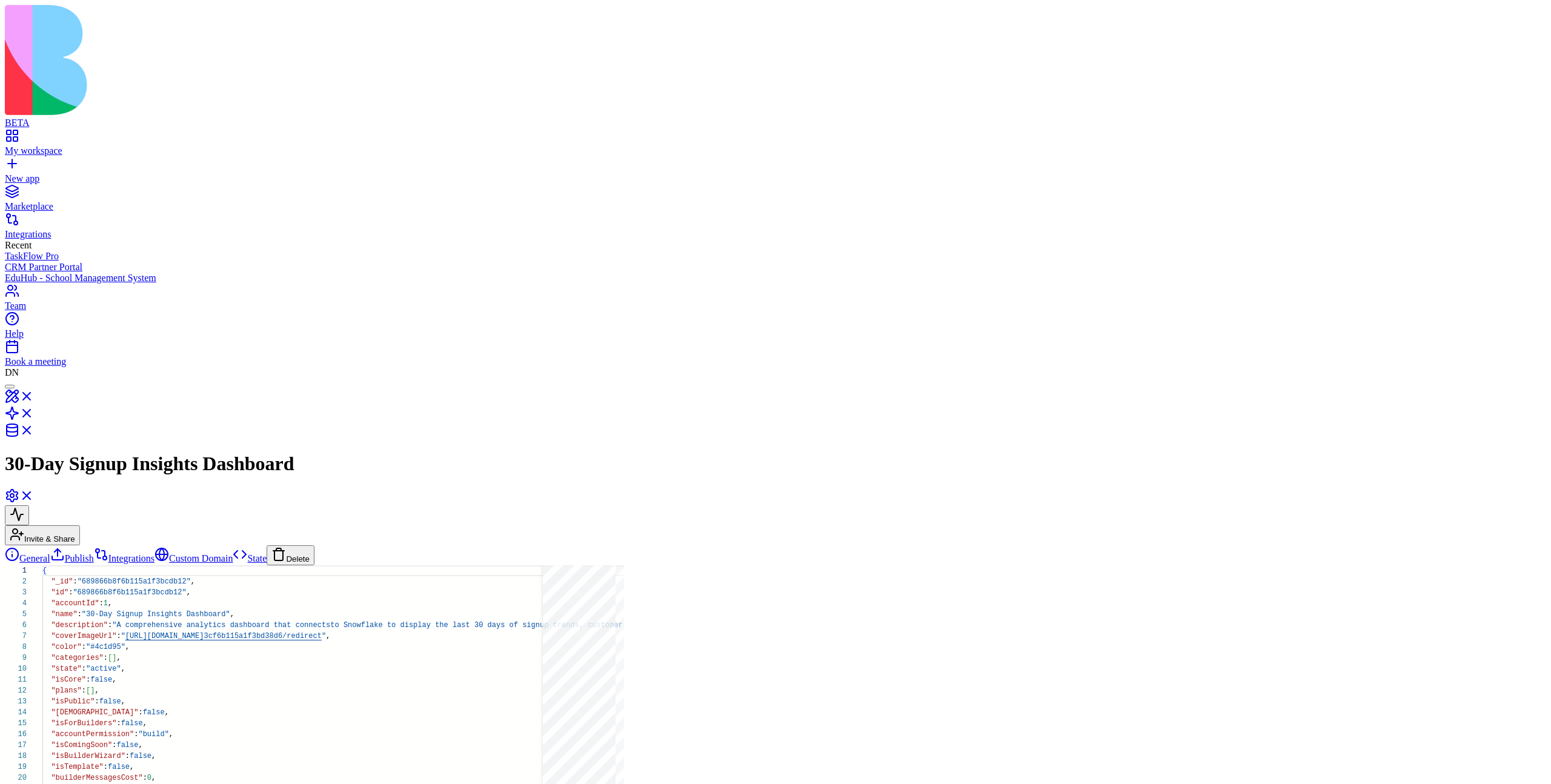
click at [267, 545] on button "Delete" at bounding box center [291, 555] width 48 height 20
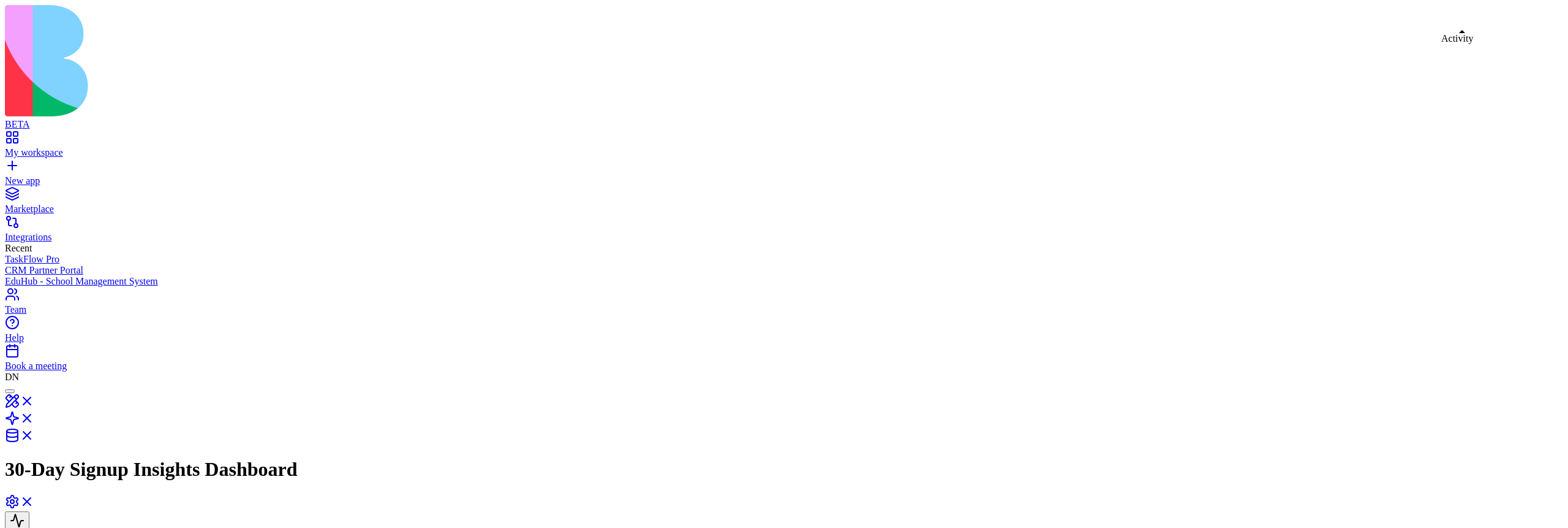
click at [29, 511] on button at bounding box center [17, 522] width 24 height 21
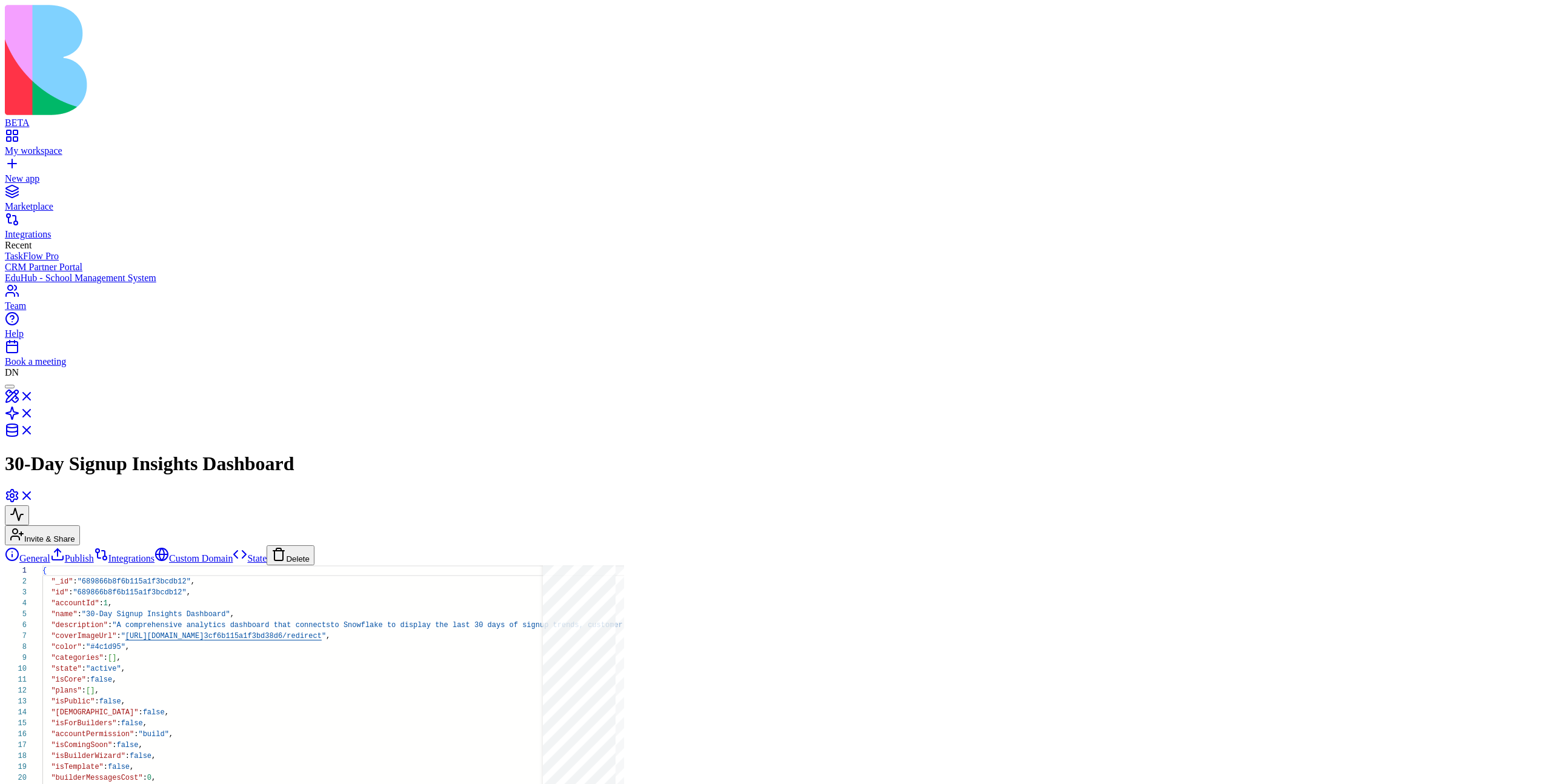
click at [155, 553] on link "Custom Domain" at bounding box center [193, 558] width 78 height 10
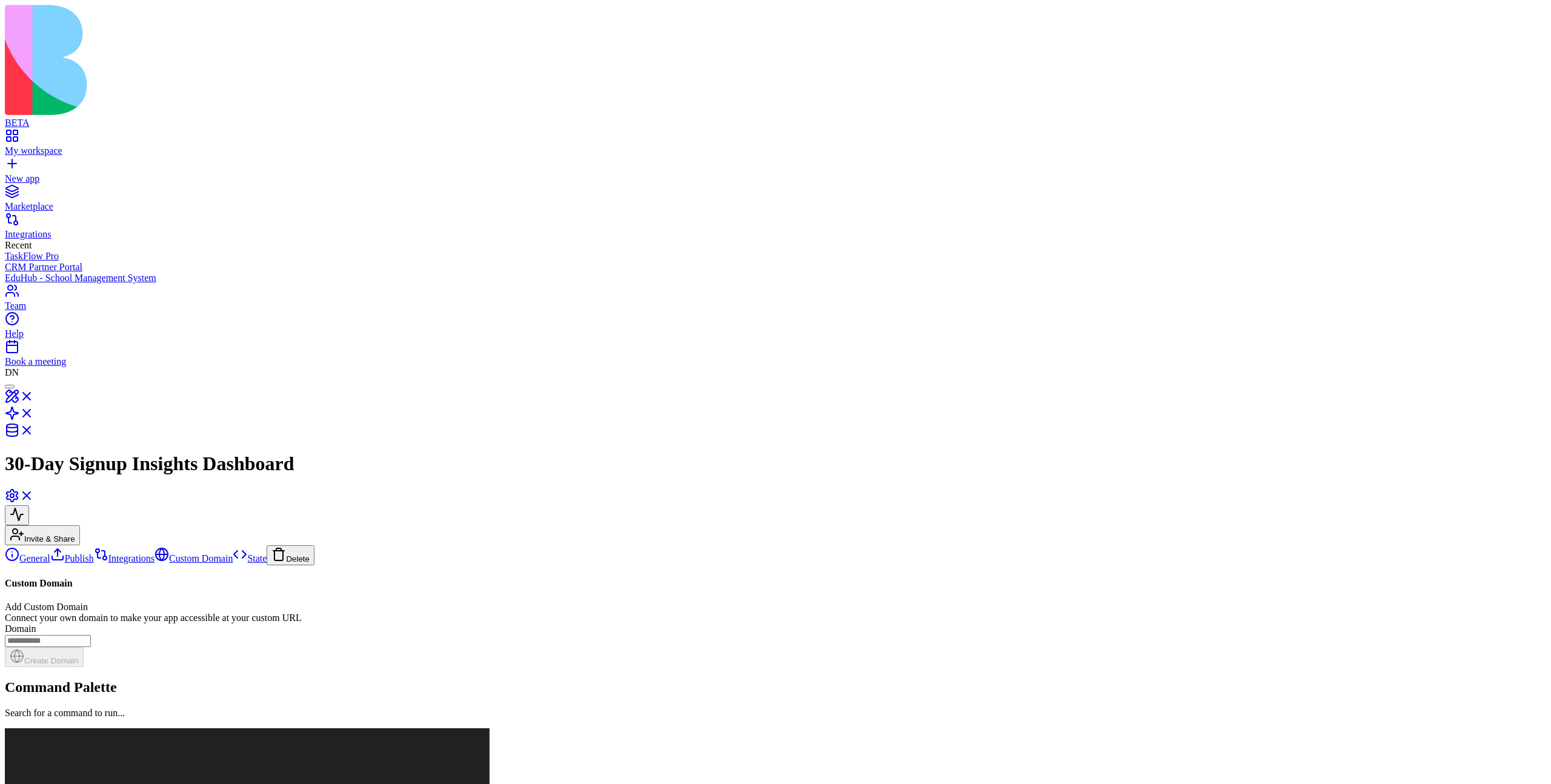
click at [85, 553] on link "Publish" at bounding box center [72, 558] width 44 height 10
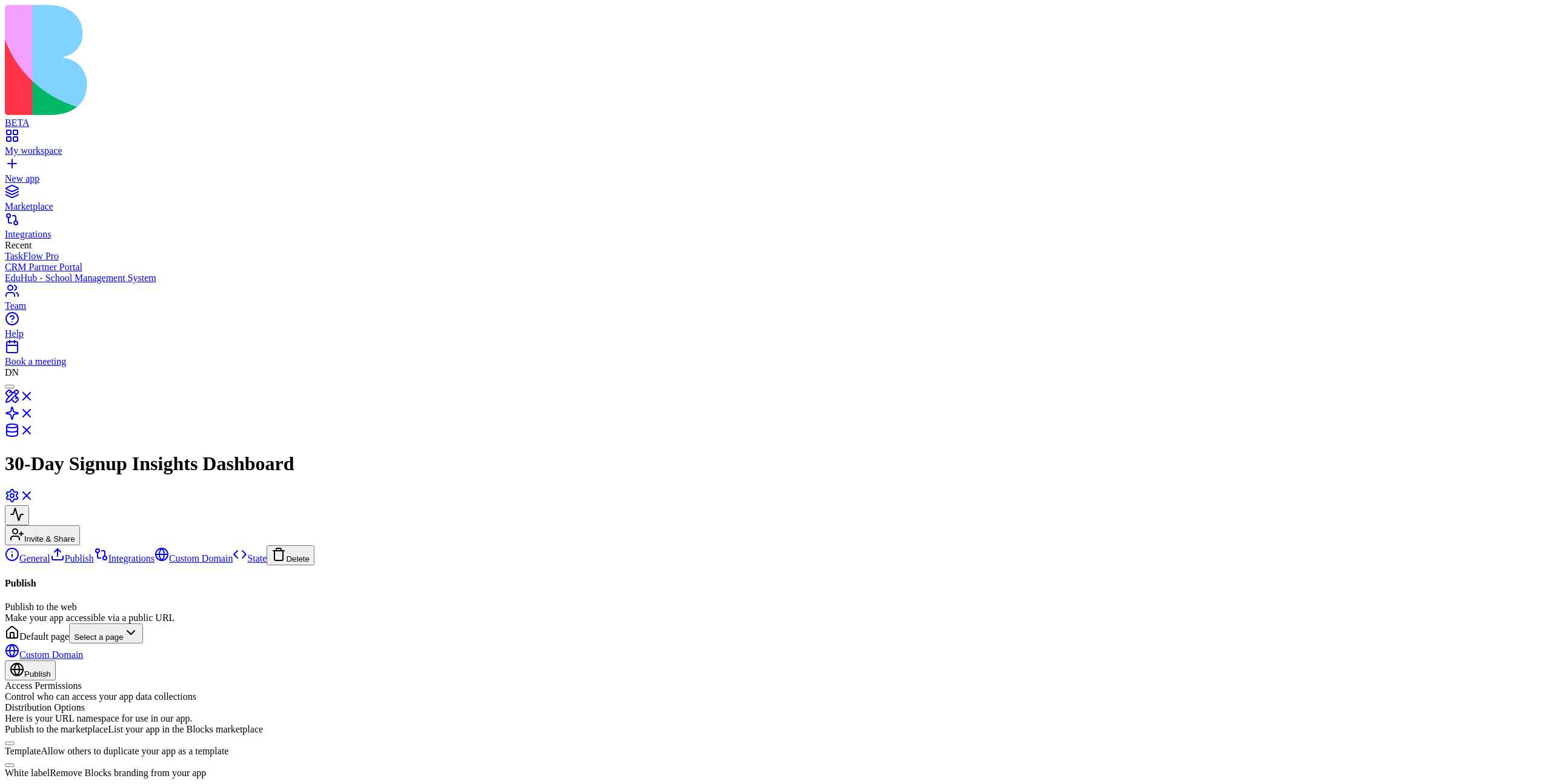
click at [50, 553] on link "General" at bounding box center [28, 558] width 46 height 10
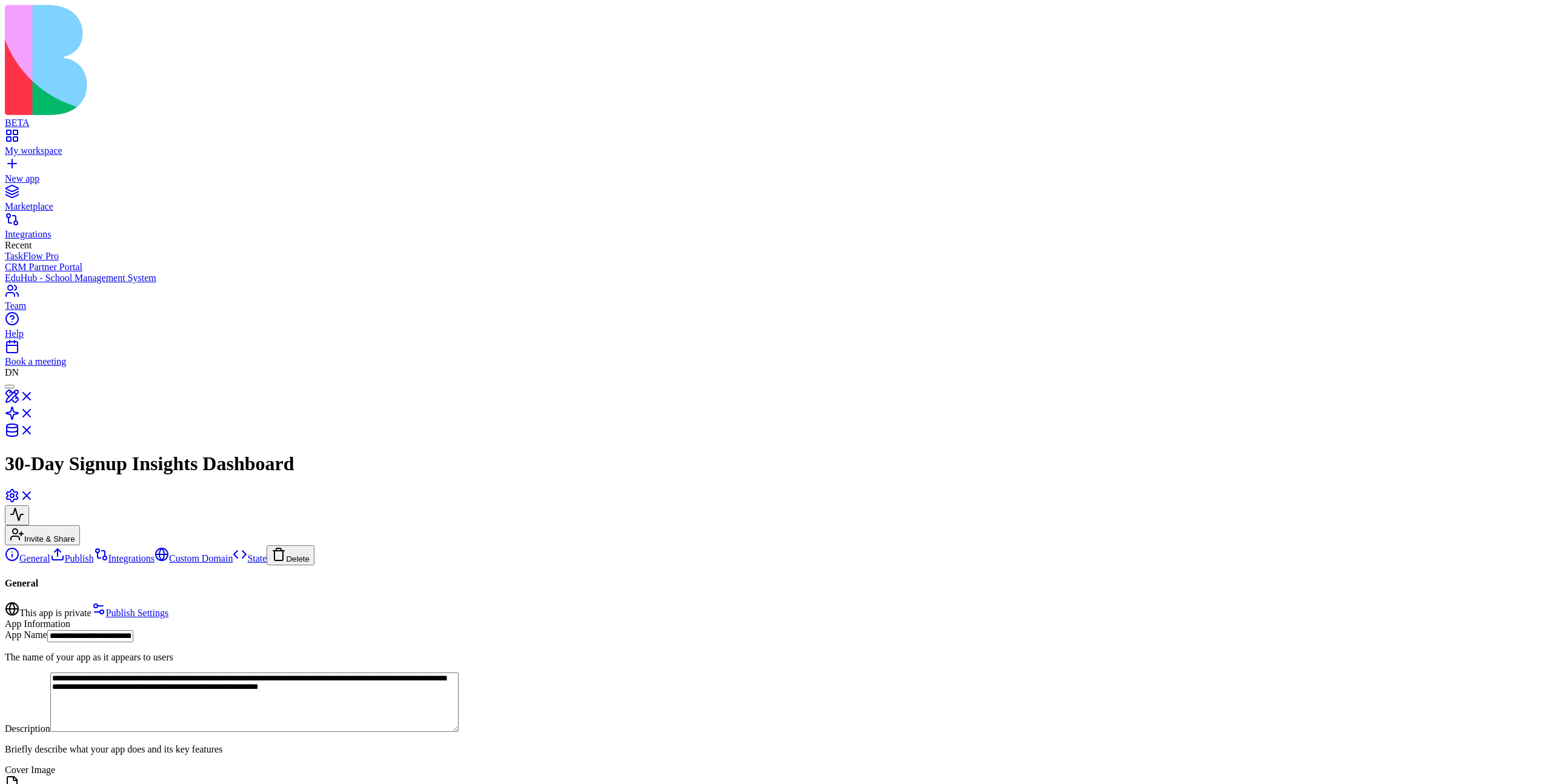
click at [232, 553] on link "State" at bounding box center [250, 558] width 34 height 10
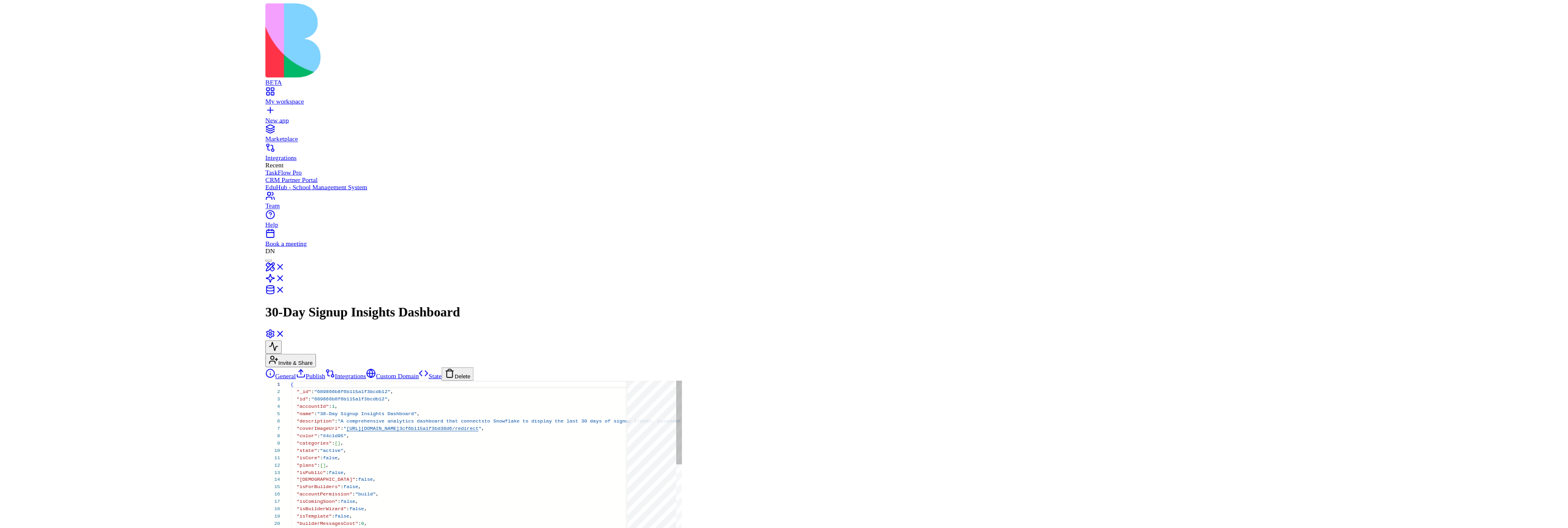
scroll to position [99, 0]
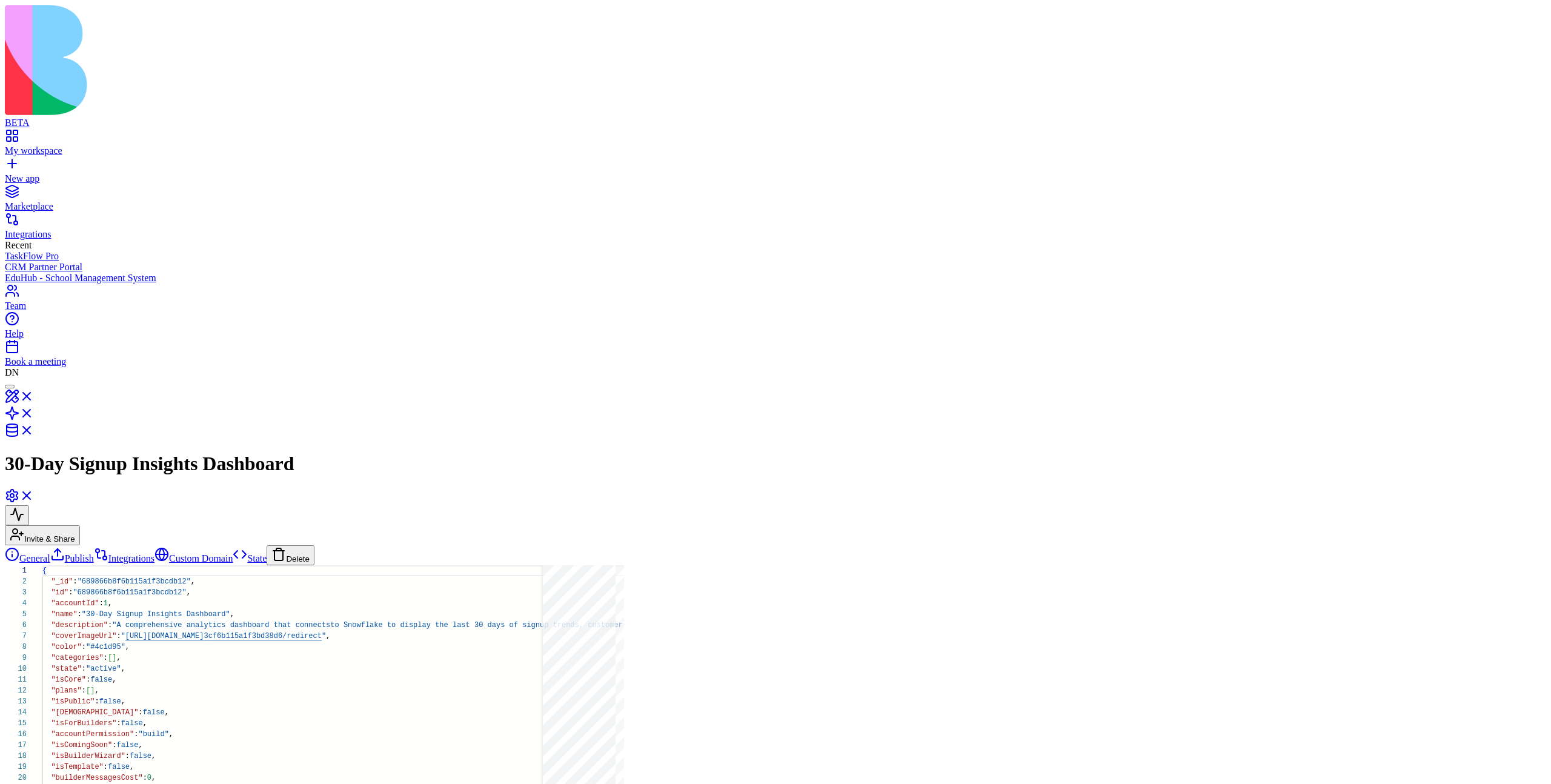
click at [267, 545] on button "Delete" at bounding box center [291, 555] width 48 height 20
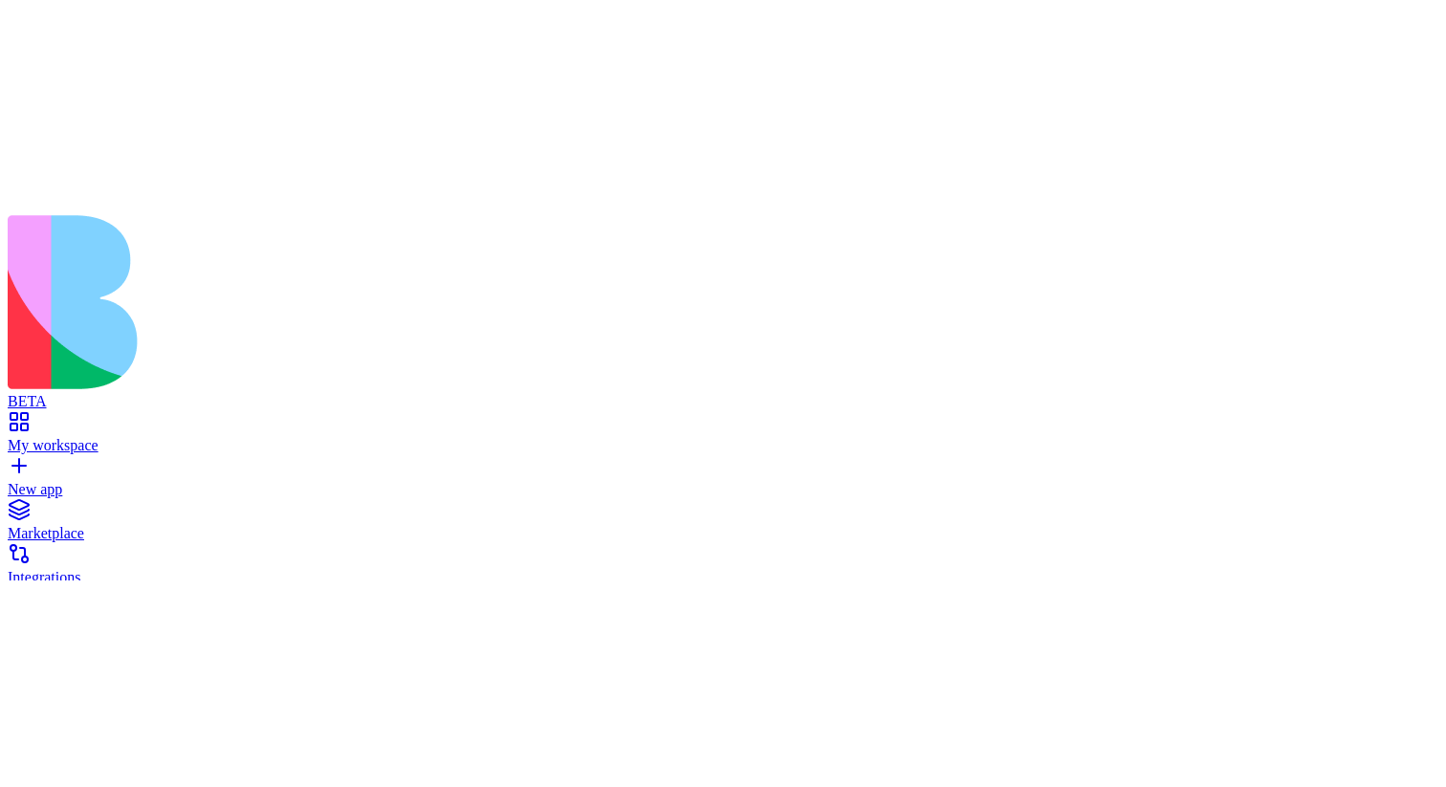
scroll to position [155, 0]
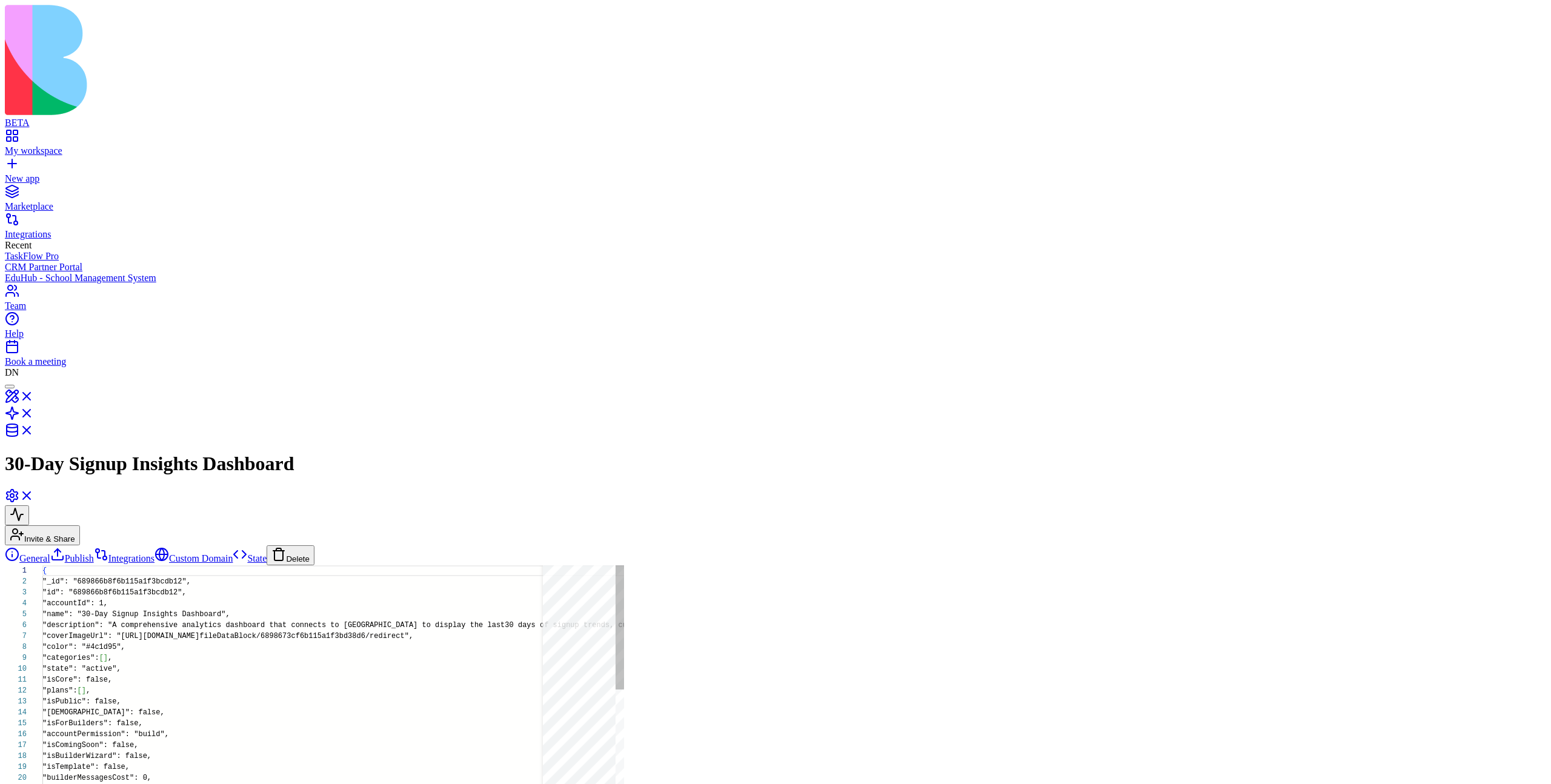
scroll to position [98, 0]
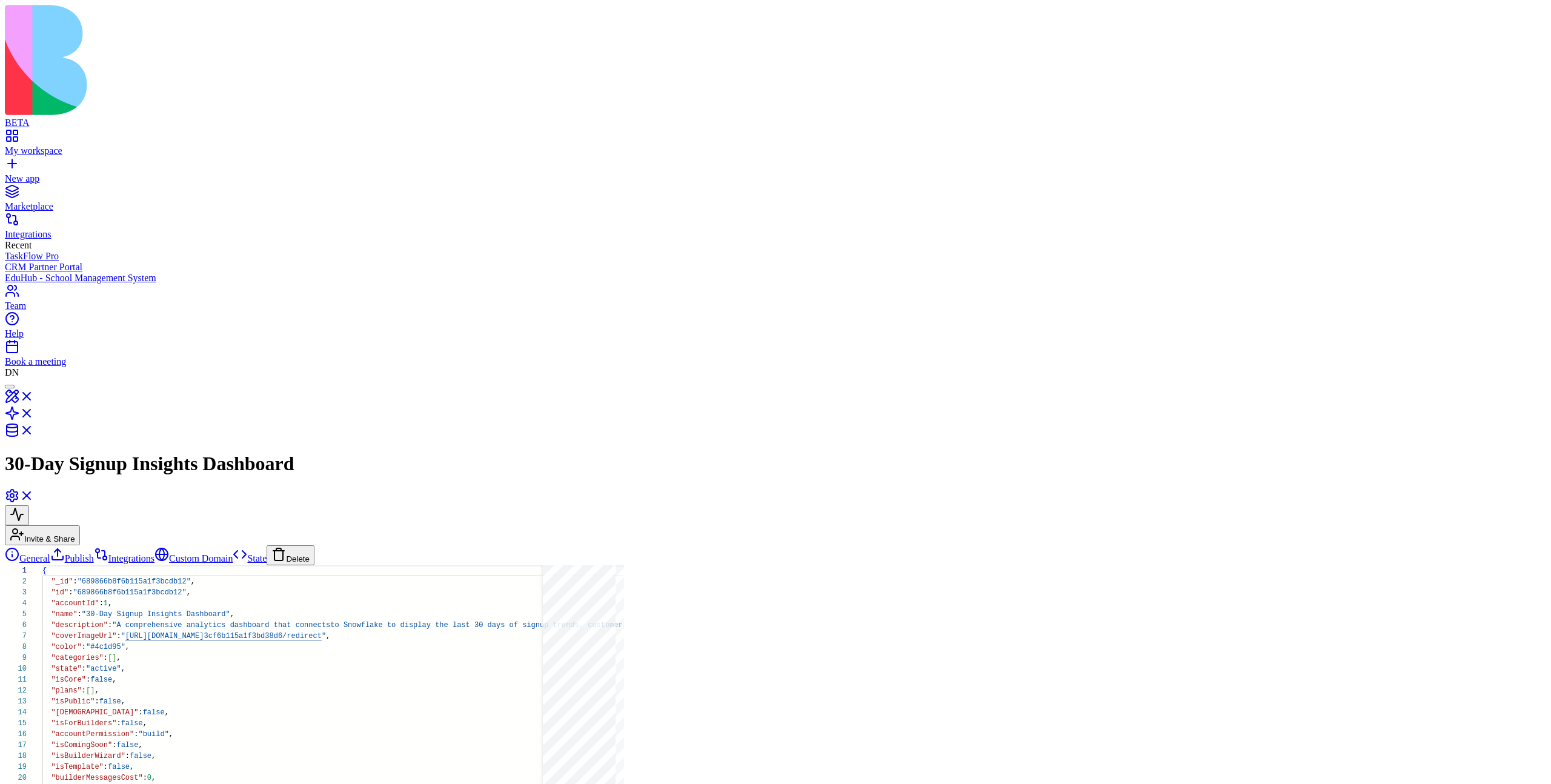
click at [267, 498] on button "Delete" at bounding box center [291, 555] width 48 height 20
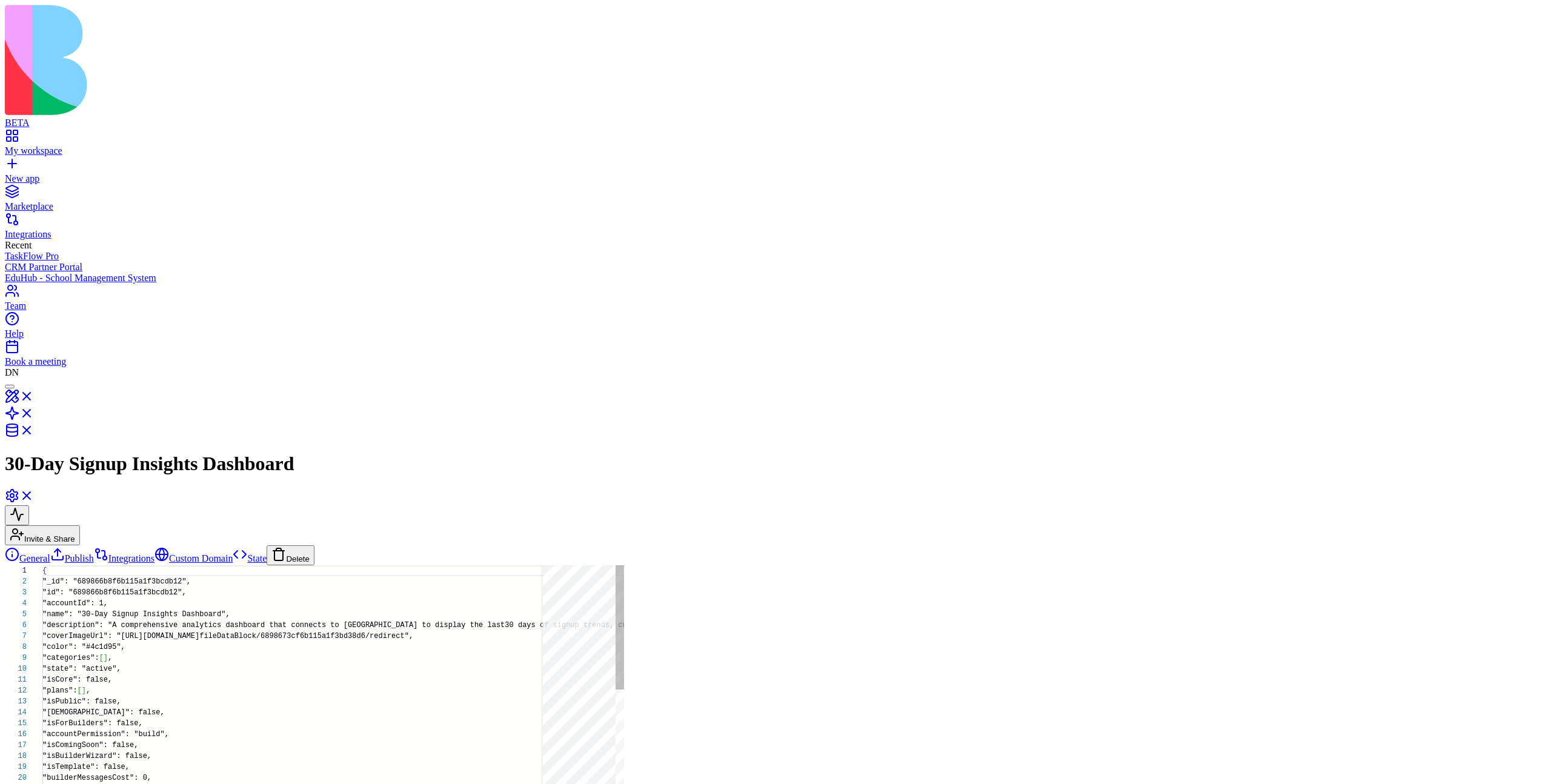
scroll to position [98, 0]
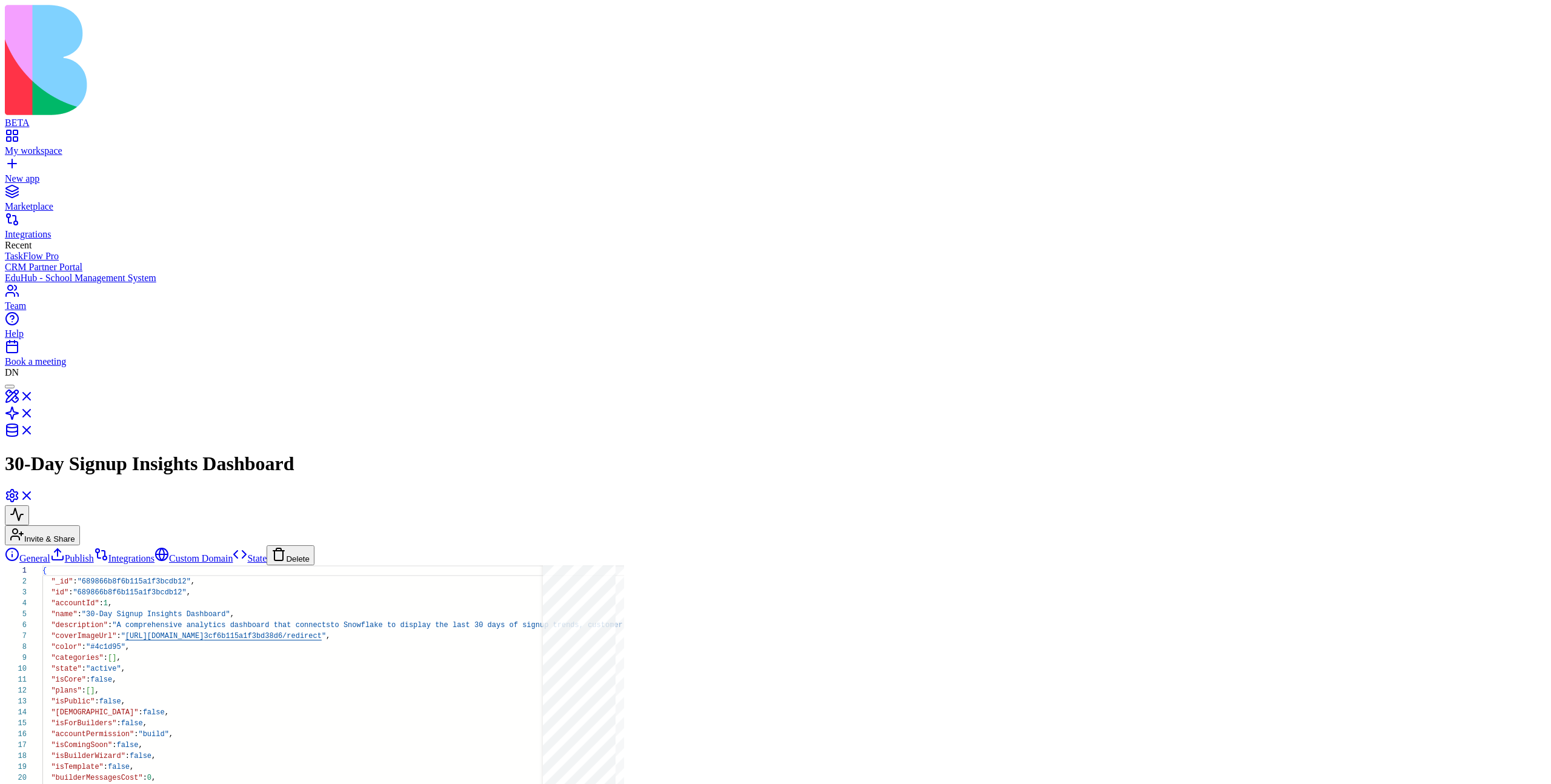
click at [267, 545] on button "Delete" at bounding box center [291, 555] width 48 height 20
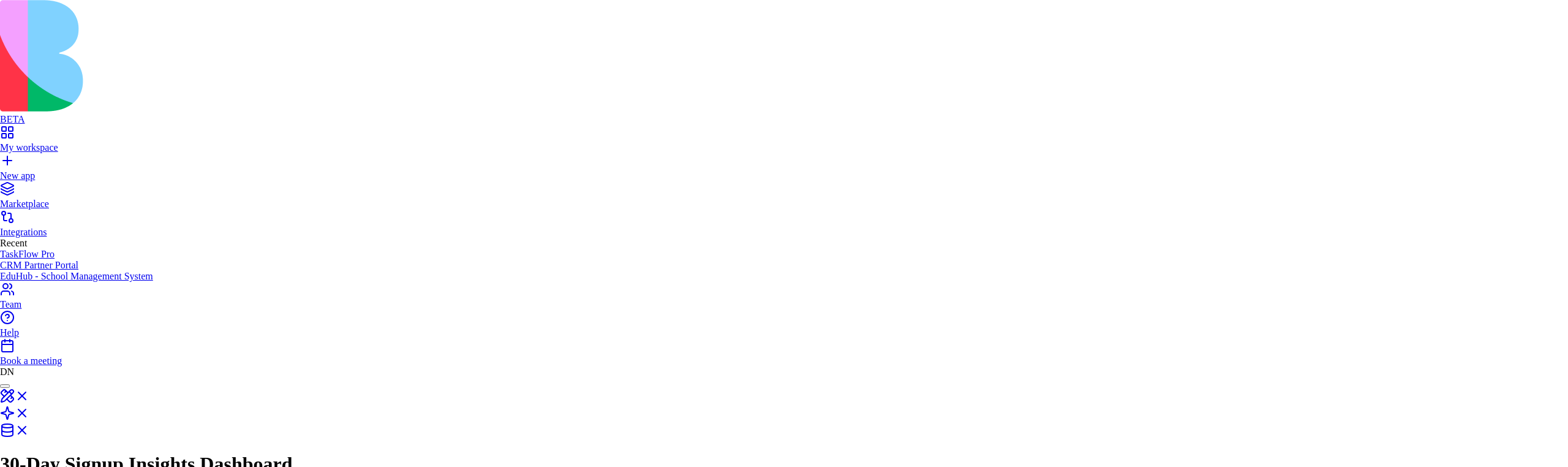
type input "******"
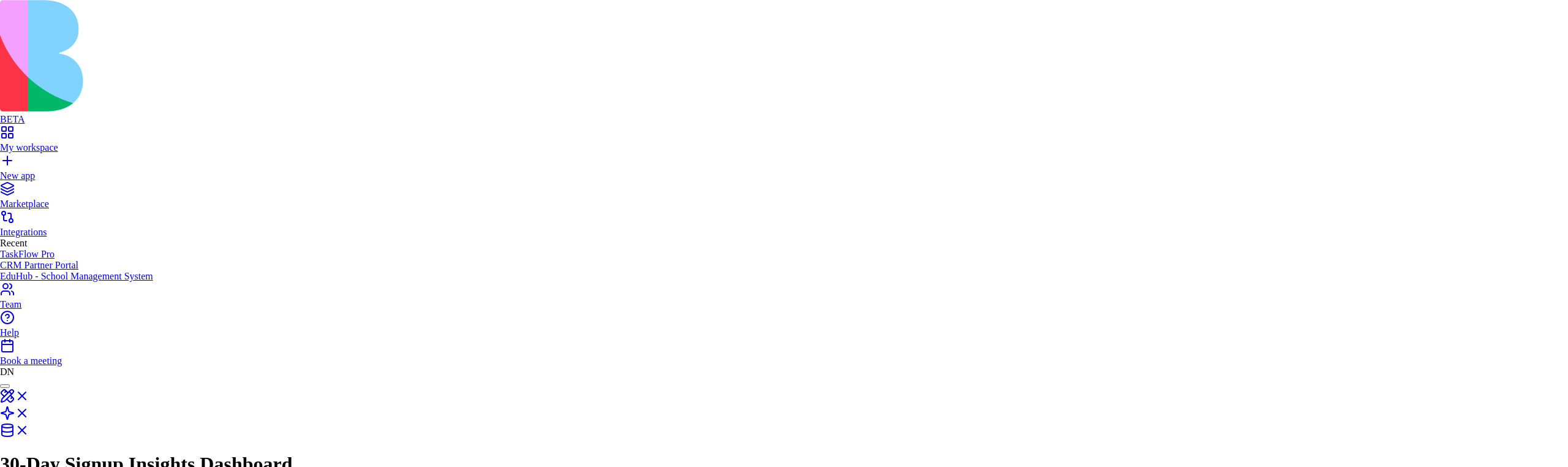
type input "*"
type input "******"
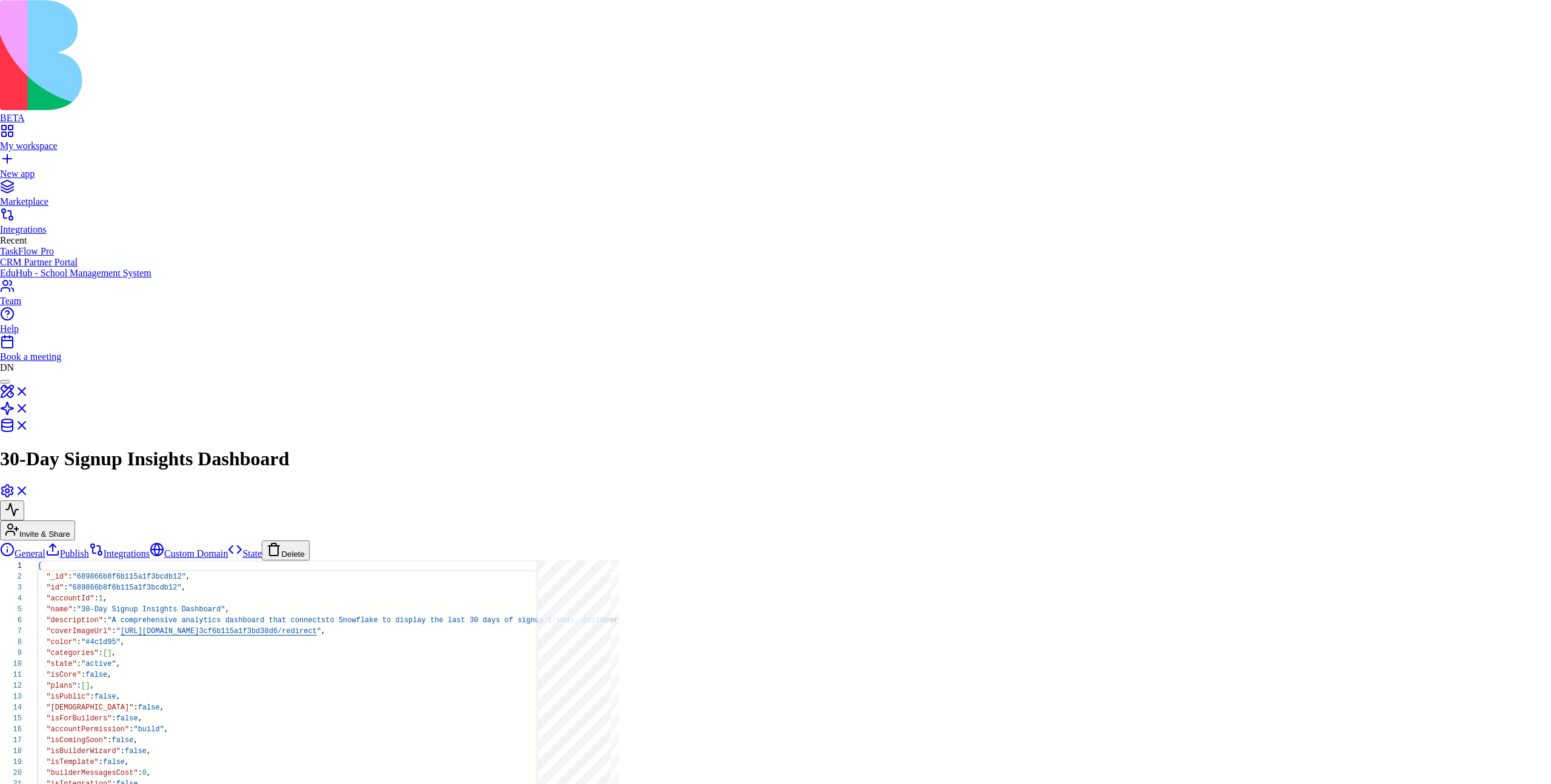
type input "******"
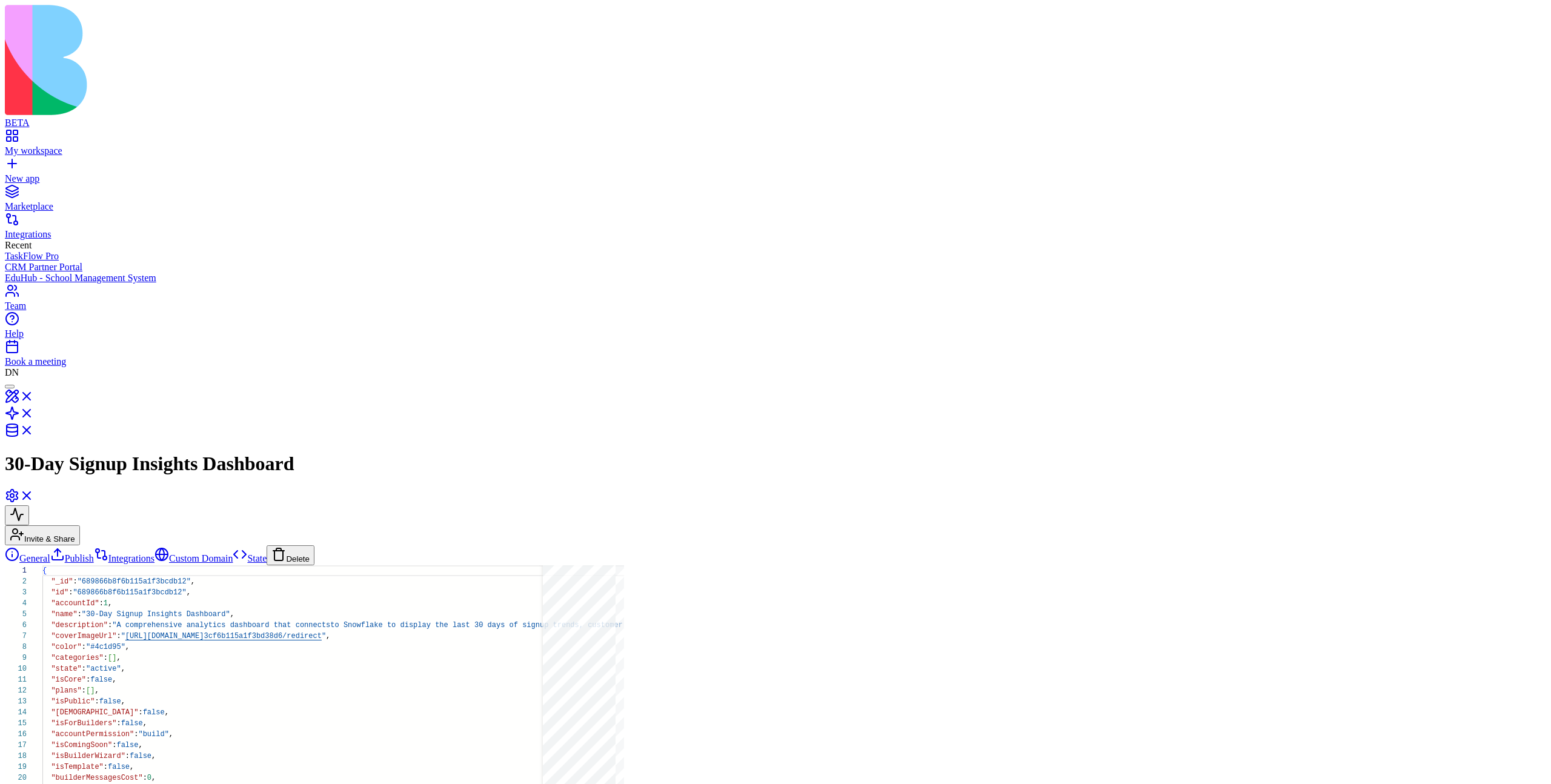
click at [80, 525] on button "Invite & Share" at bounding box center [42, 535] width 75 height 20
click at [267, 545] on button "Delete" at bounding box center [291, 555] width 48 height 20
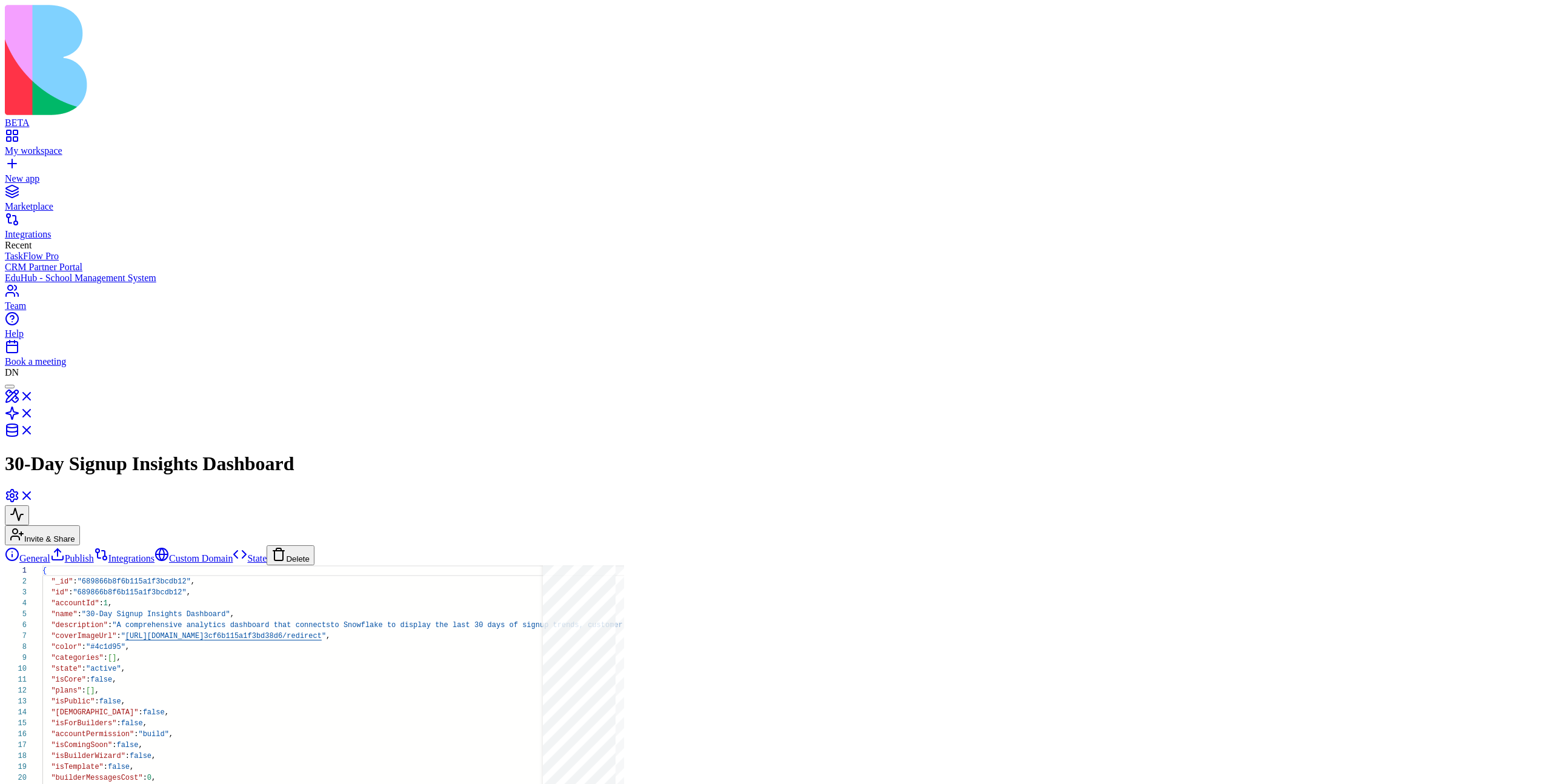
click at [267, 545] on button "Delete" at bounding box center [291, 555] width 48 height 20
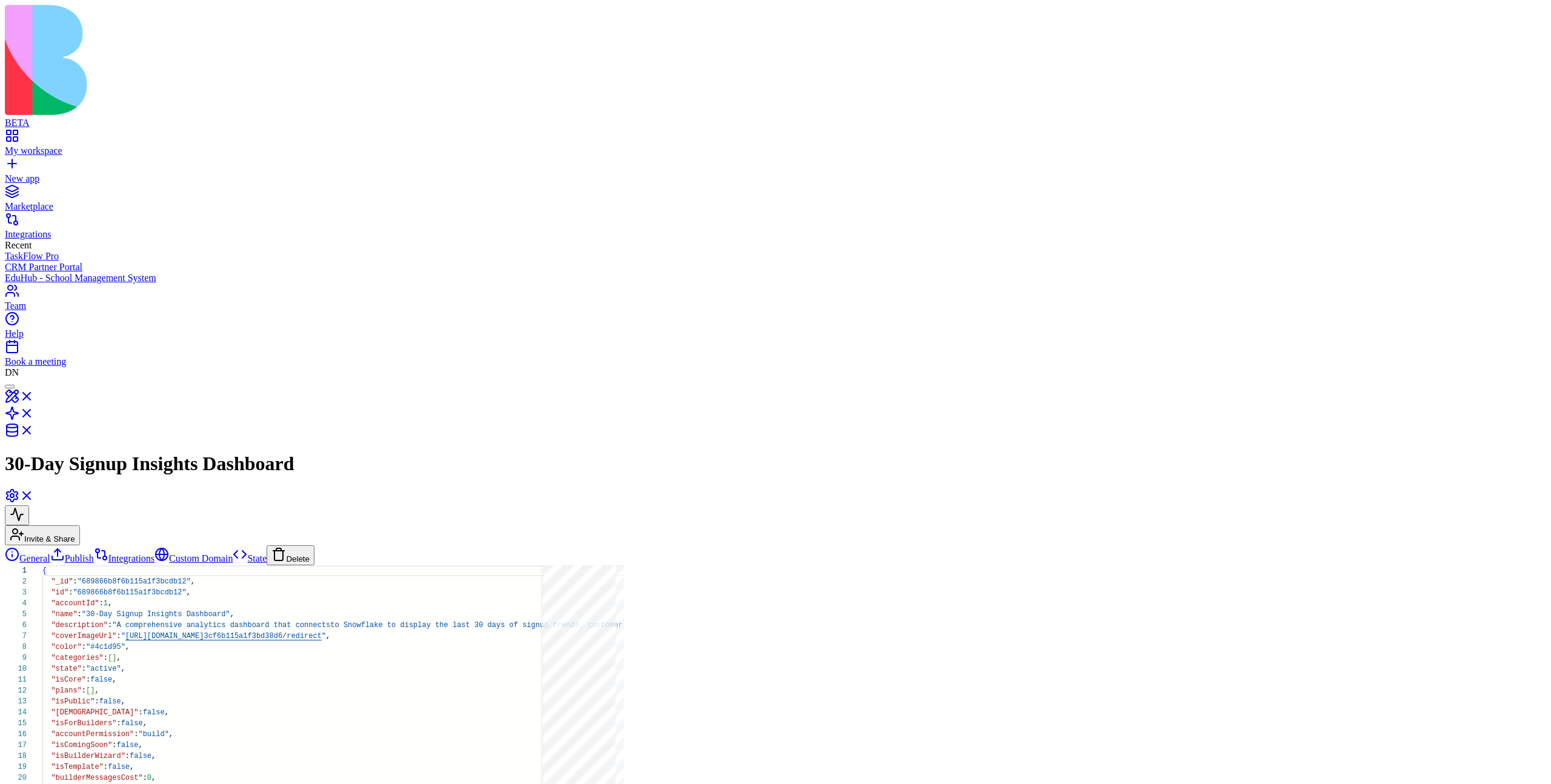
click at [80, 525] on button "Invite & Share" at bounding box center [42, 535] width 75 height 20
